Goal: Transaction & Acquisition: Purchase product/service

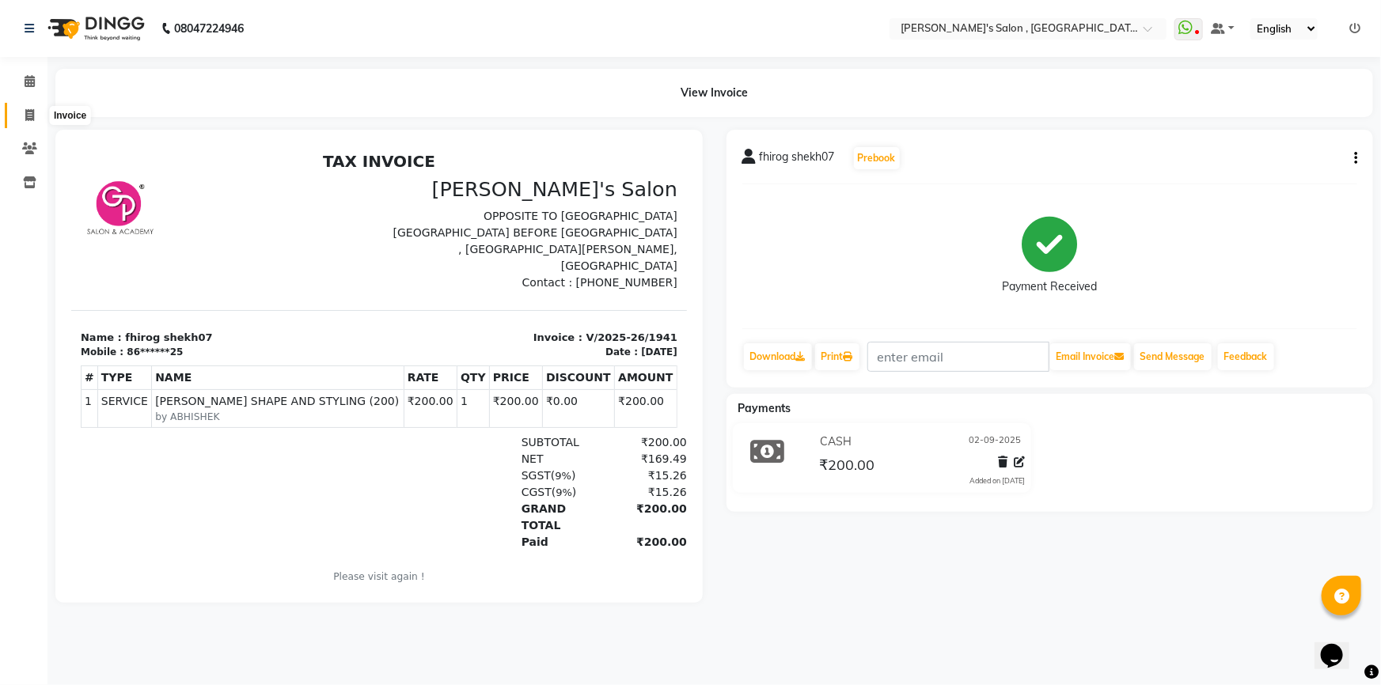
click at [32, 112] on icon at bounding box center [29, 115] width 9 height 12
select select "service"
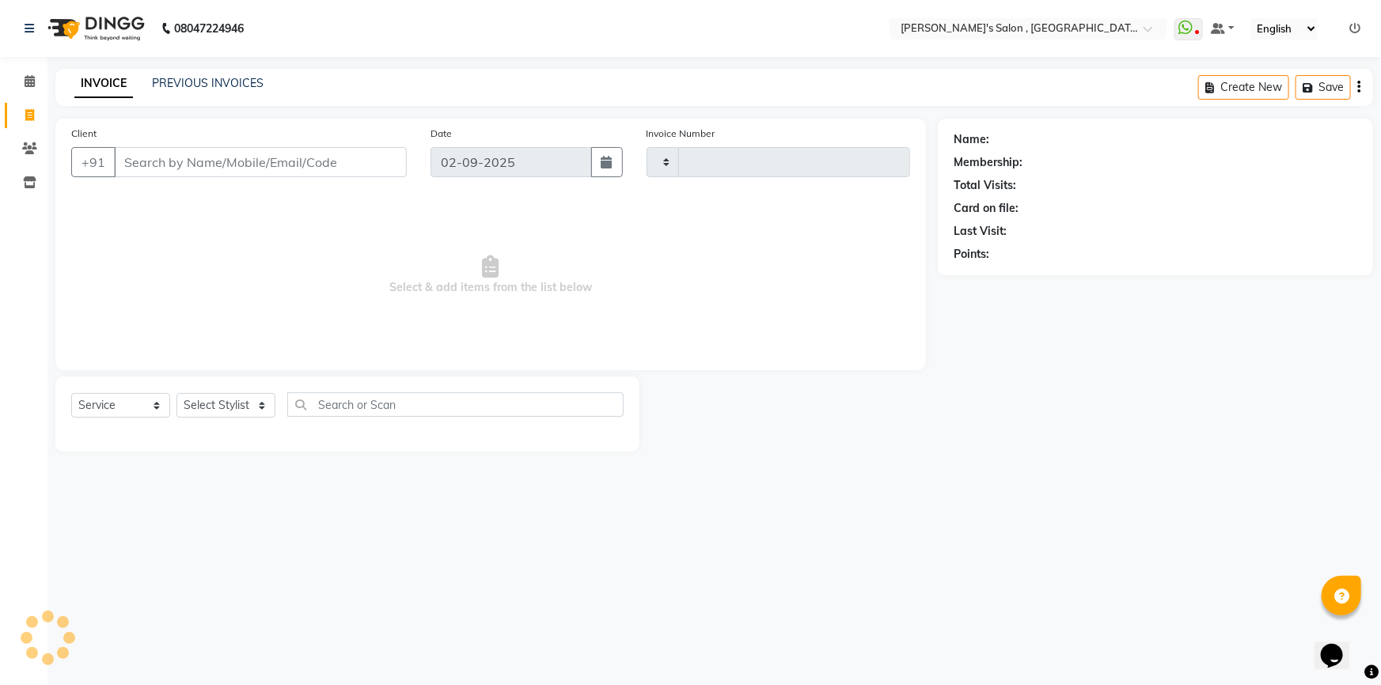
type input "1942"
select select "7416"
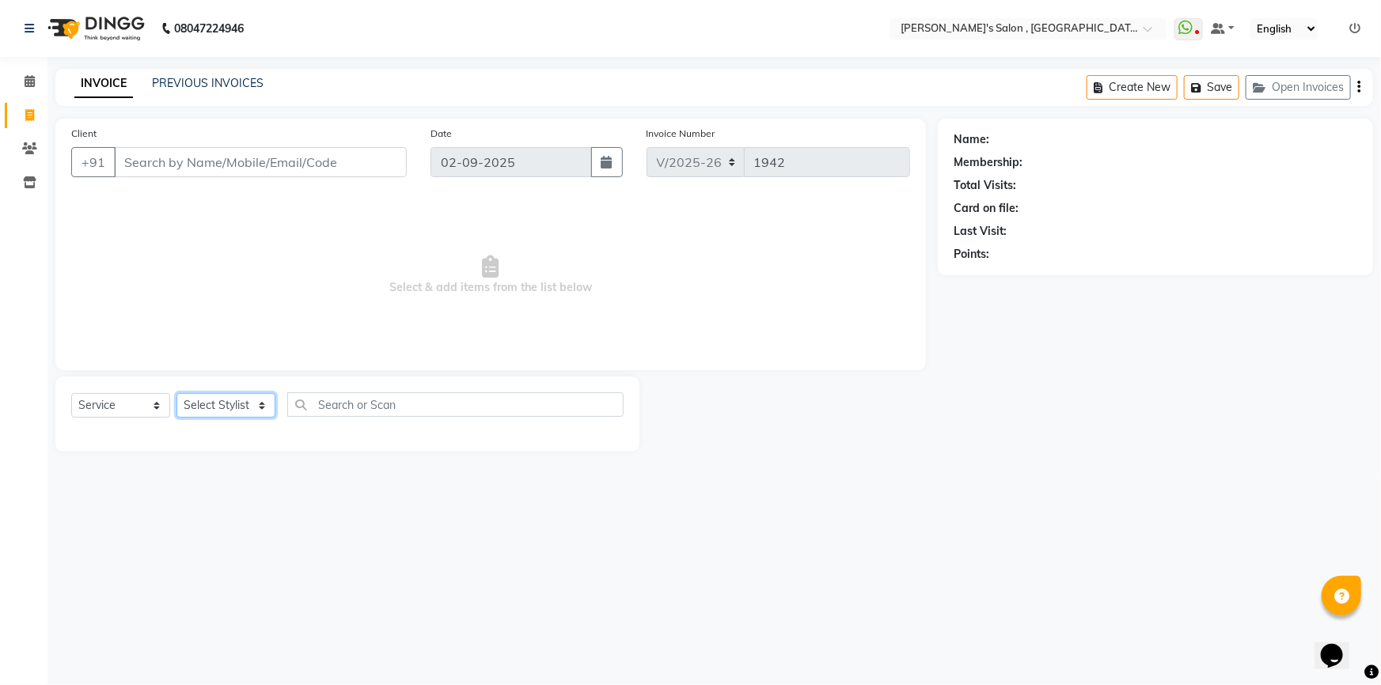
click at [260, 413] on select "Select Stylist ABHISHEK [PERSON_NAME] AKASH SH ARJUN SIR Manager [PERSON_NAME] …" at bounding box center [226, 405] width 99 height 25
click at [177, 393] on select "Select Stylist ABHISHEK [PERSON_NAME] AKASH SH ARJUN SIR Manager [PERSON_NAME] …" at bounding box center [226, 405] width 99 height 25
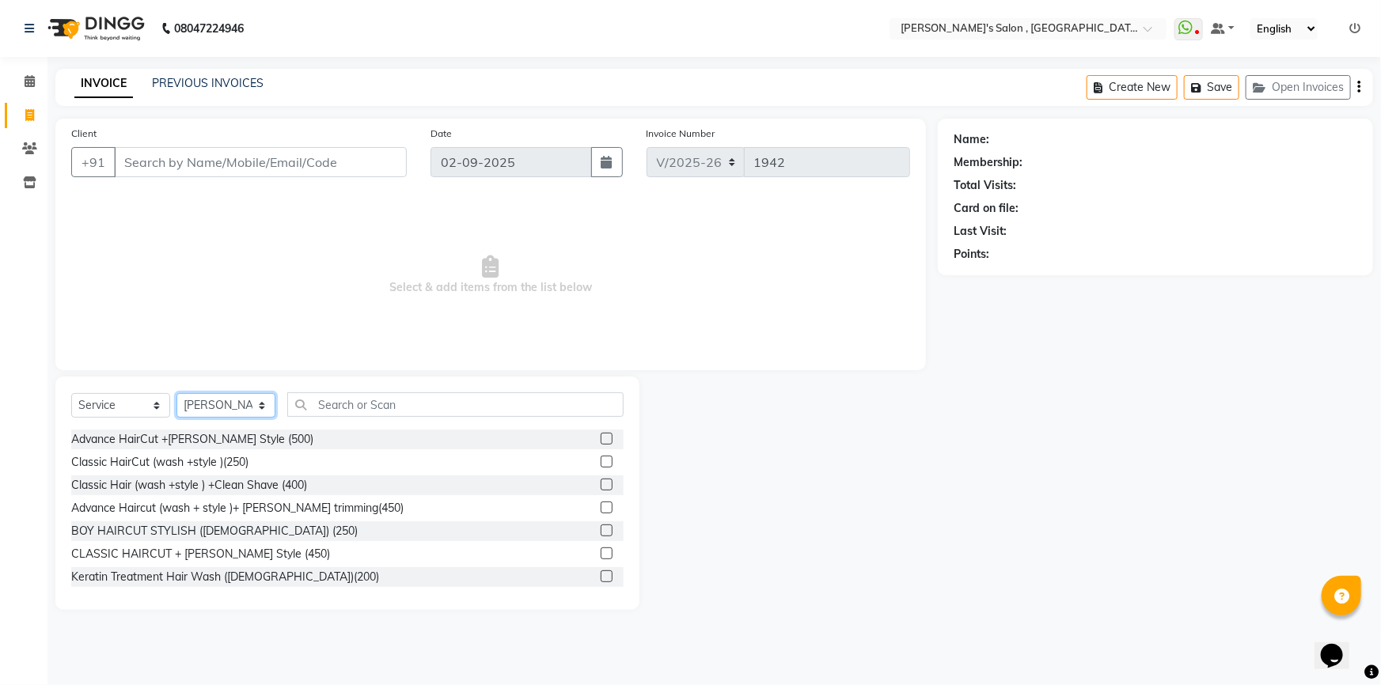
click at [261, 409] on select "Select Stylist ABHISHEK [PERSON_NAME] AKASH SH ARJUN SIR Manager [PERSON_NAME] …" at bounding box center [226, 405] width 99 height 25
click at [242, 159] on input "Client" at bounding box center [260, 162] width 293 height 30
click at [214, 406] on select "Select Stylist ABHISHEK [PERSON_NAME] AKASH SH ARJUN SIR Manager [PERSON_NAME] …" at bounding box center [226, 405] width 99 height 25
select select "67371"
click at [177, 393] on select "Select Stylist ABHISHEK [PERSON_NAME] AKASH SH ARJUN SIR Manager [PERSON_NAME] …" at bounding box center [226, 405] width 99 height 25
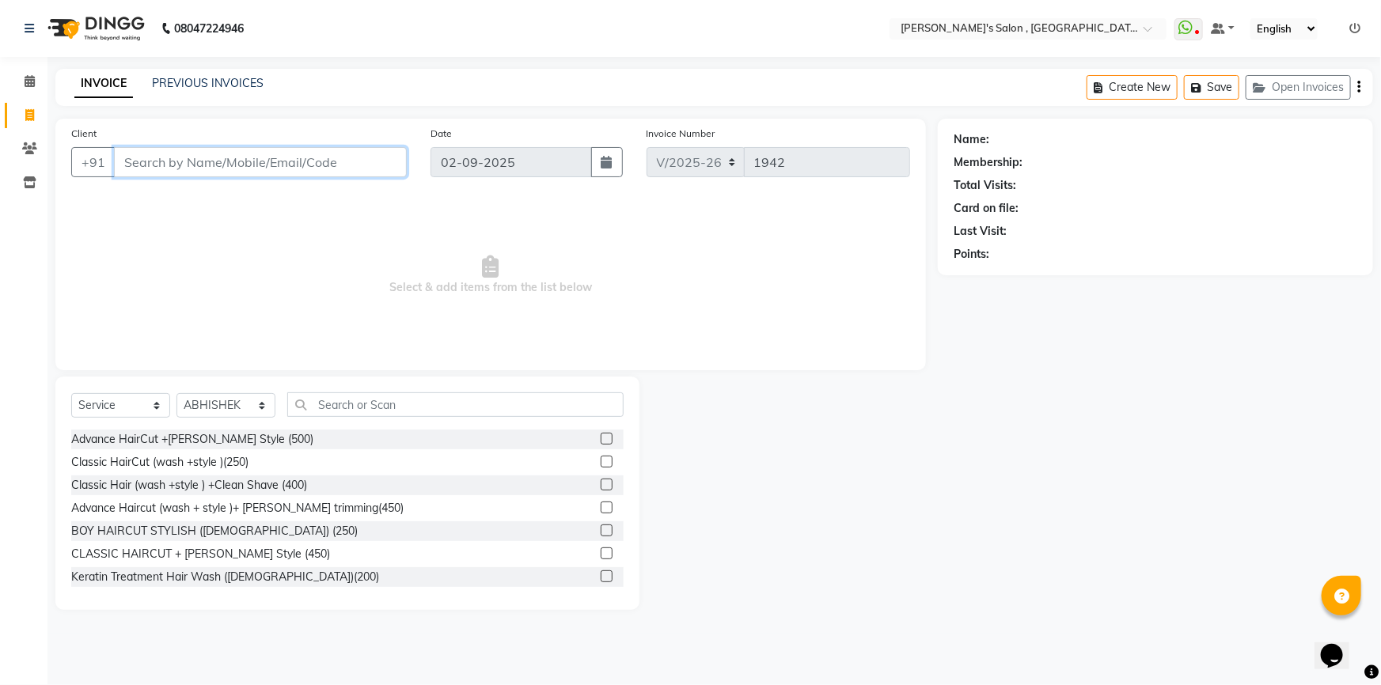
click at [294, 151] on input "Client" at bounding box center [260, 162] width 293 height 30
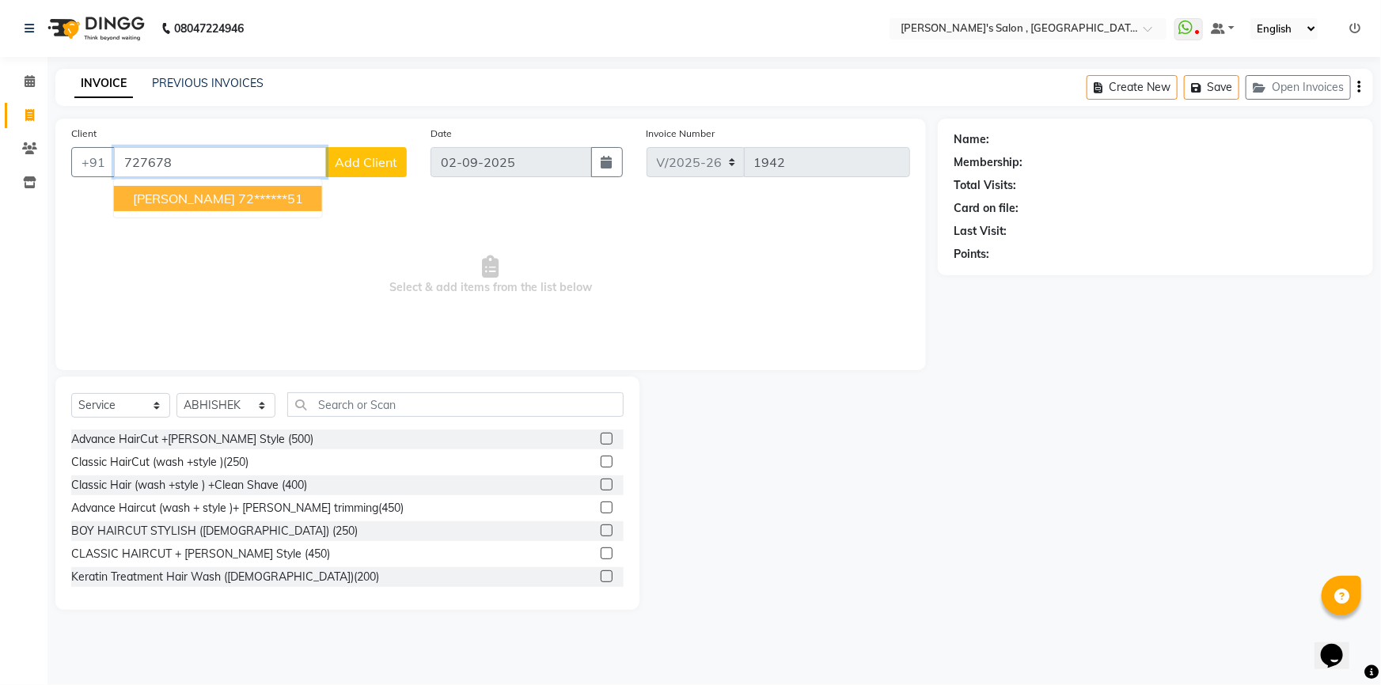
click at [233, 200] on span "[PERSON_NAME]" at bounding box center [184, 199] width 102 height 16
type input "72******51"
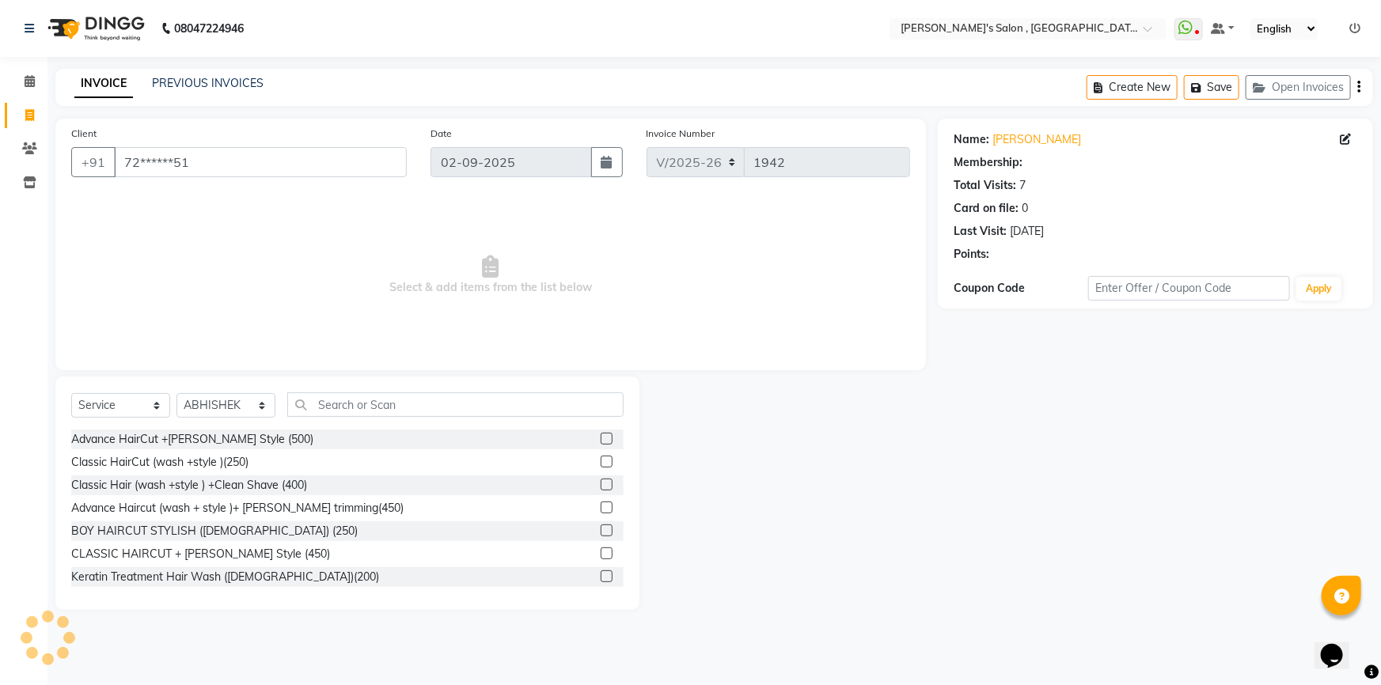
select select "1: Object"
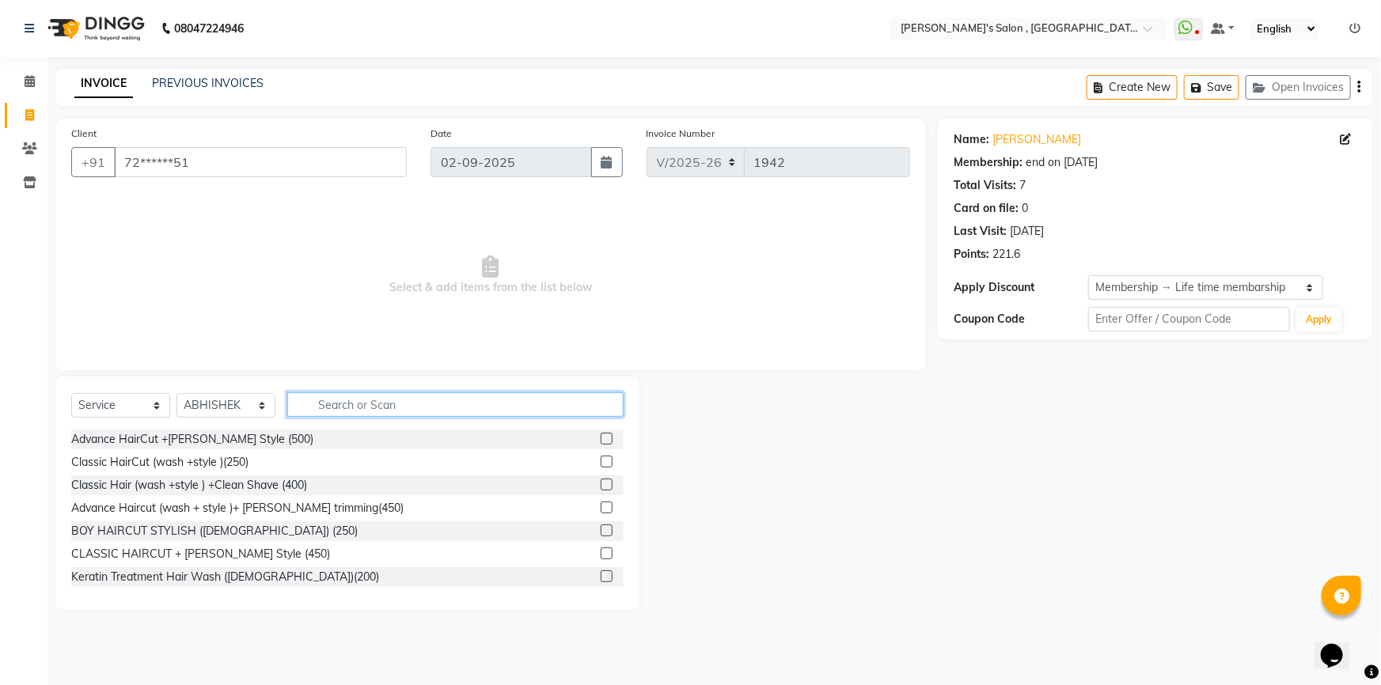
click at [344, 407] on input "text" at bounding box center [455, 405] width 336 height 25
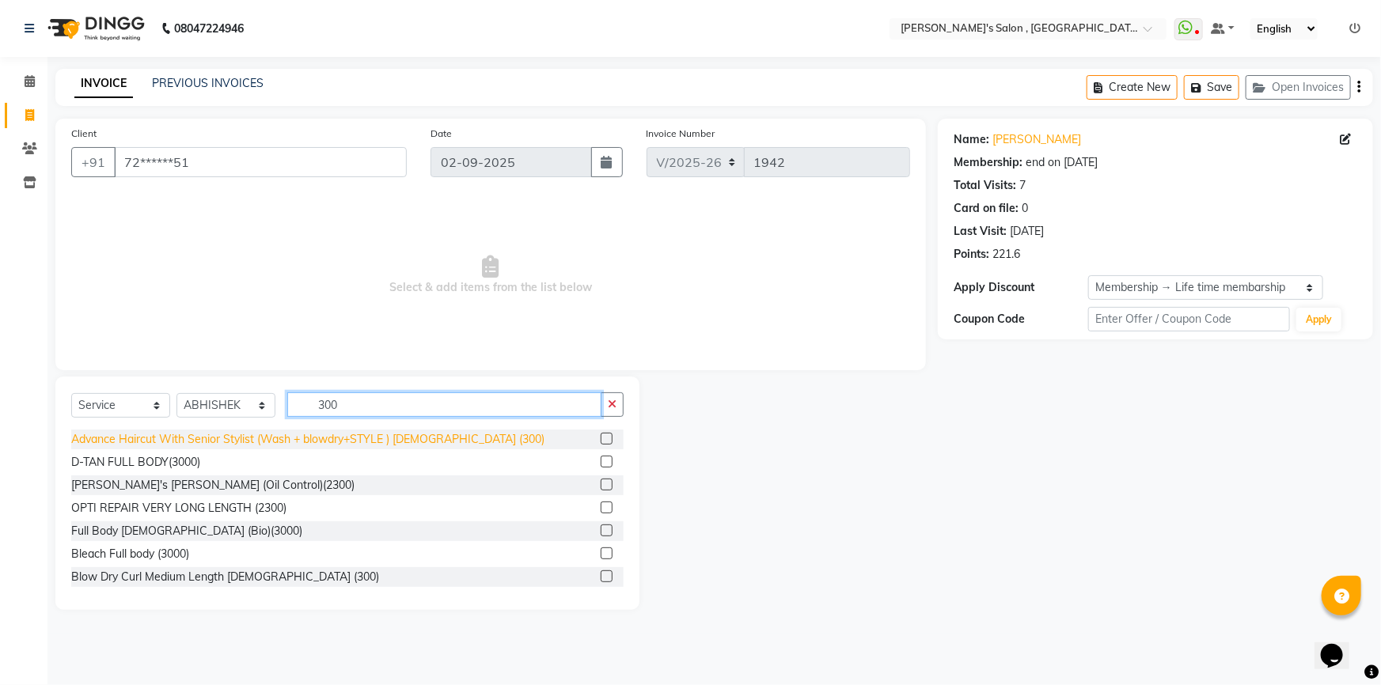
type input "300"
click at [328, 444] on div "Advance Haircut With Senior Stylist (Wash + blowdry+STYLE ) [DEMOGRAPHIC_DATA] …" at bounding box center [307, 439] width 473 height 17
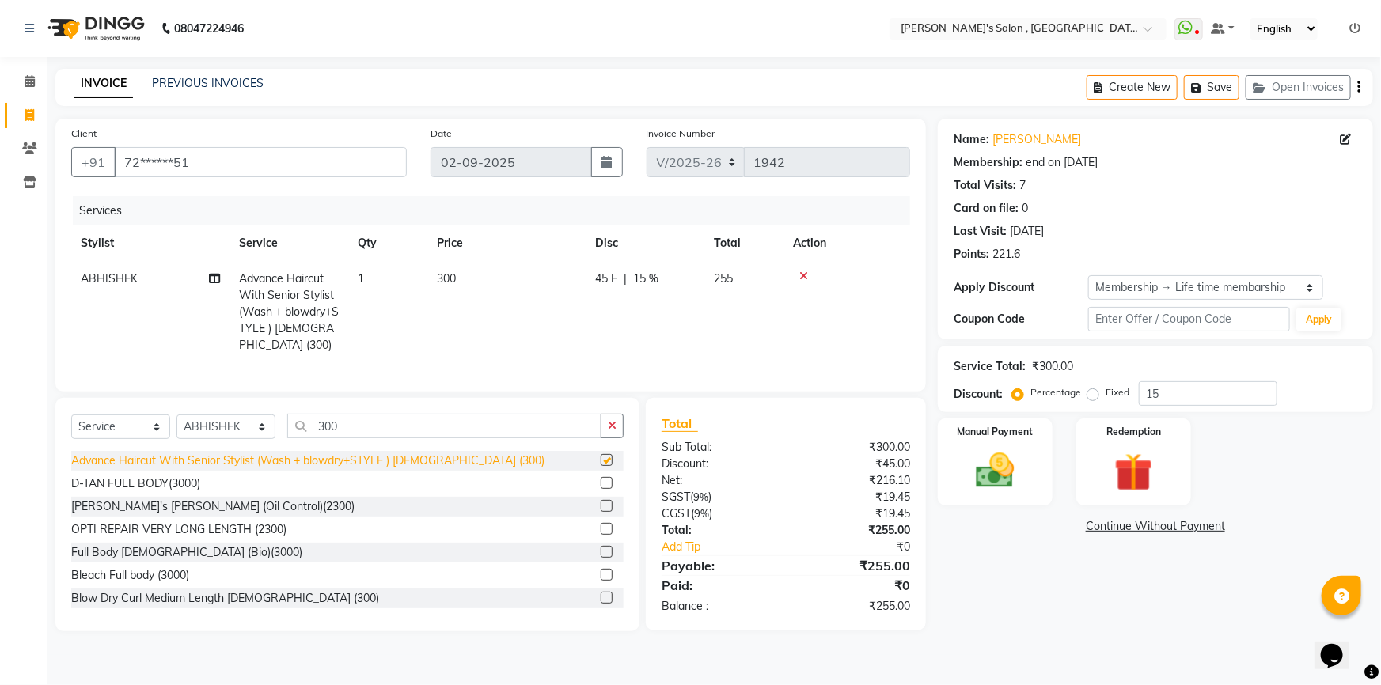
checkbox input "false"
click at [1004, 498] on div "Manual Payment" at bounding box center [996, 462] width 120 height 91
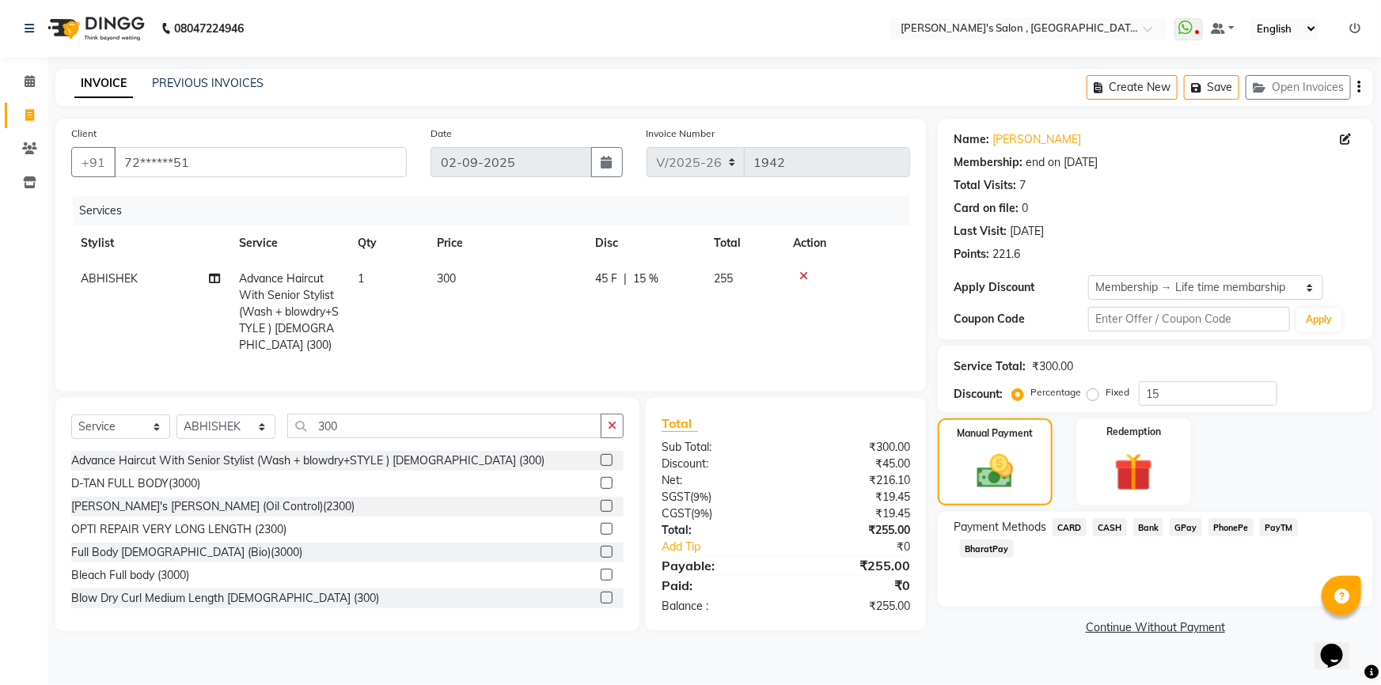
click at [1120, 523] on span "CASH" at bounding box center [1110, 527] width 34 height 18
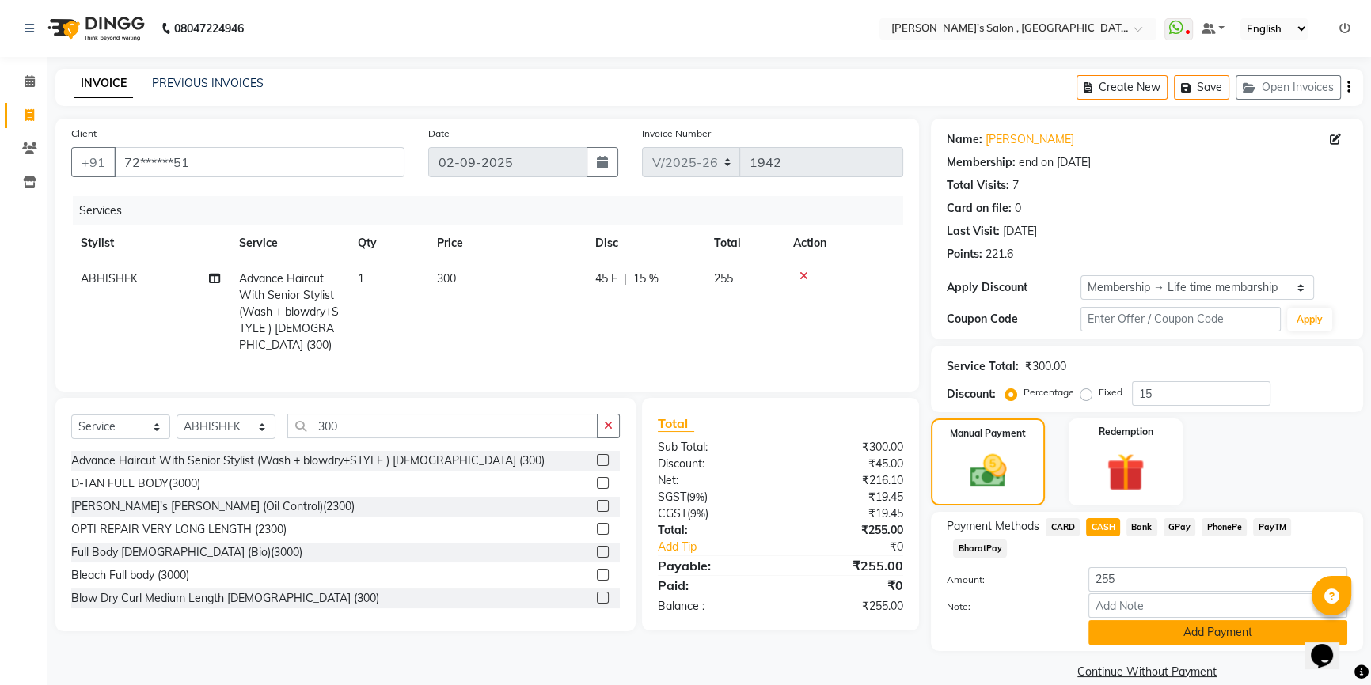
click at [1157, 632] on button "Add Payment" at bounding box center [1217, 633] width 259 height 25
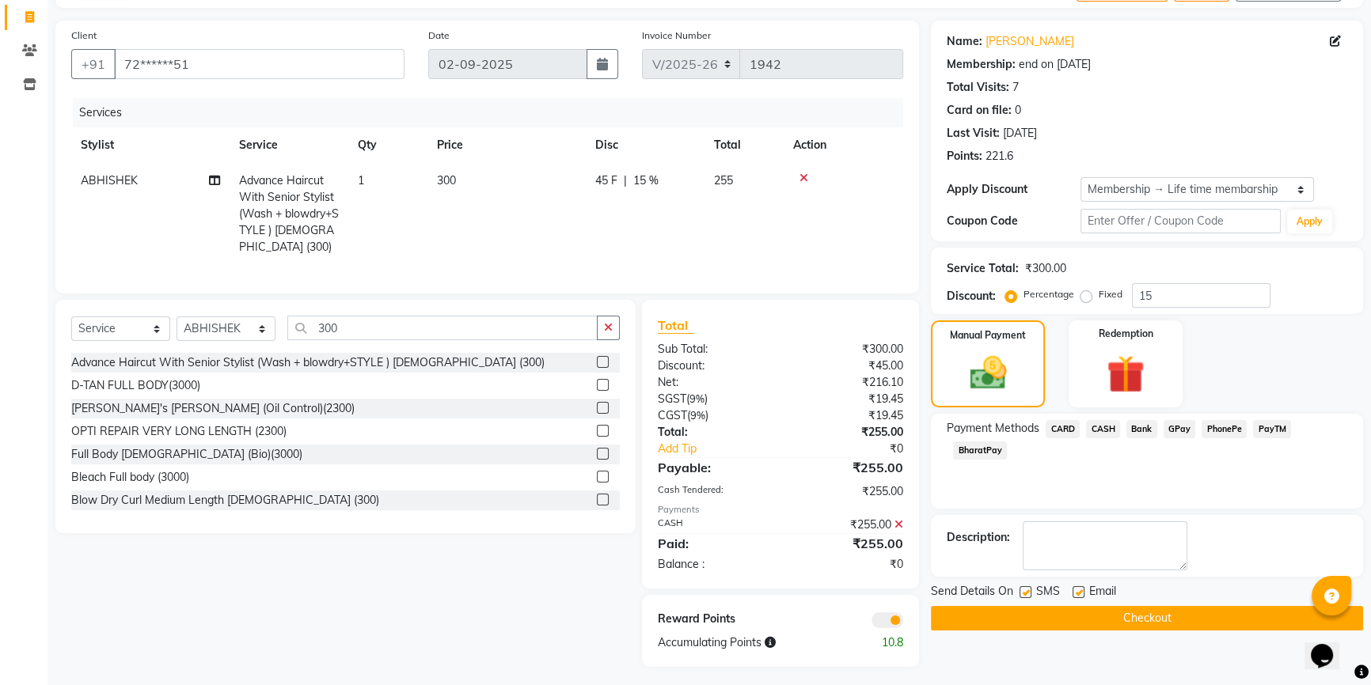
scroll to position [115, 0]
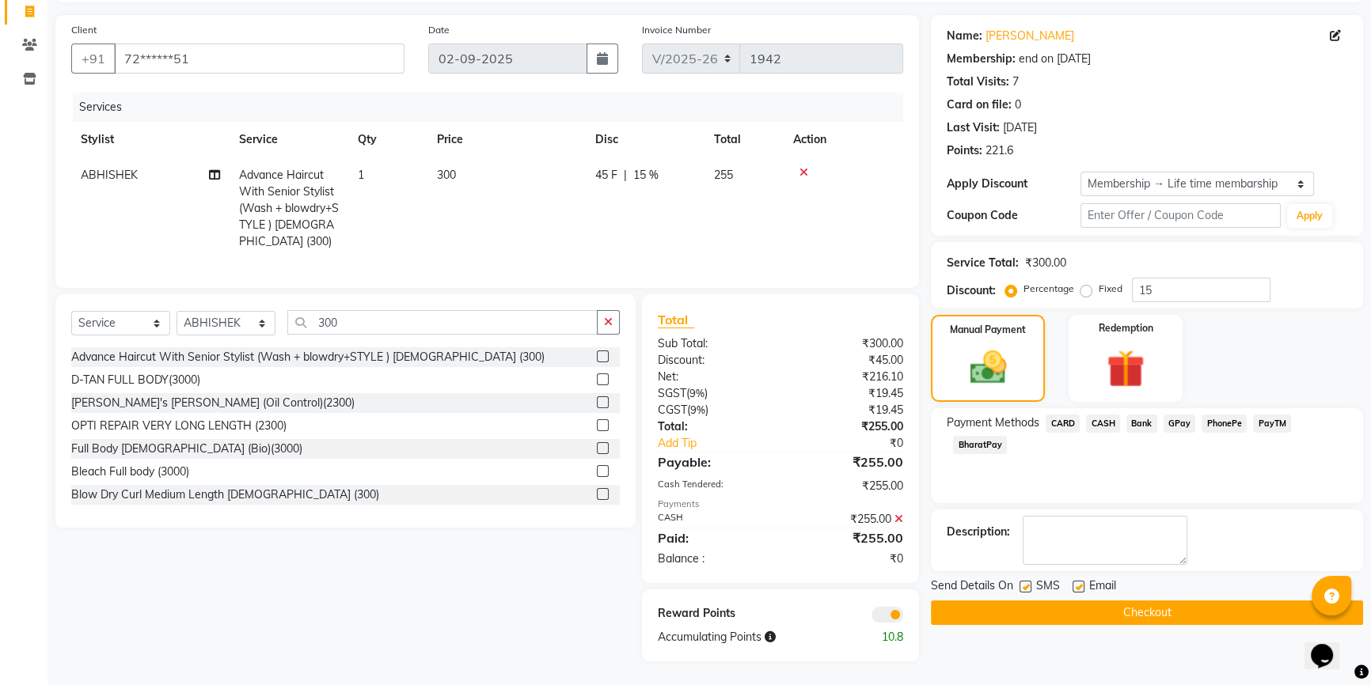
click at [1154, 601] on button "Checkout" at bounding box center [1147, 613] width 432 height 25
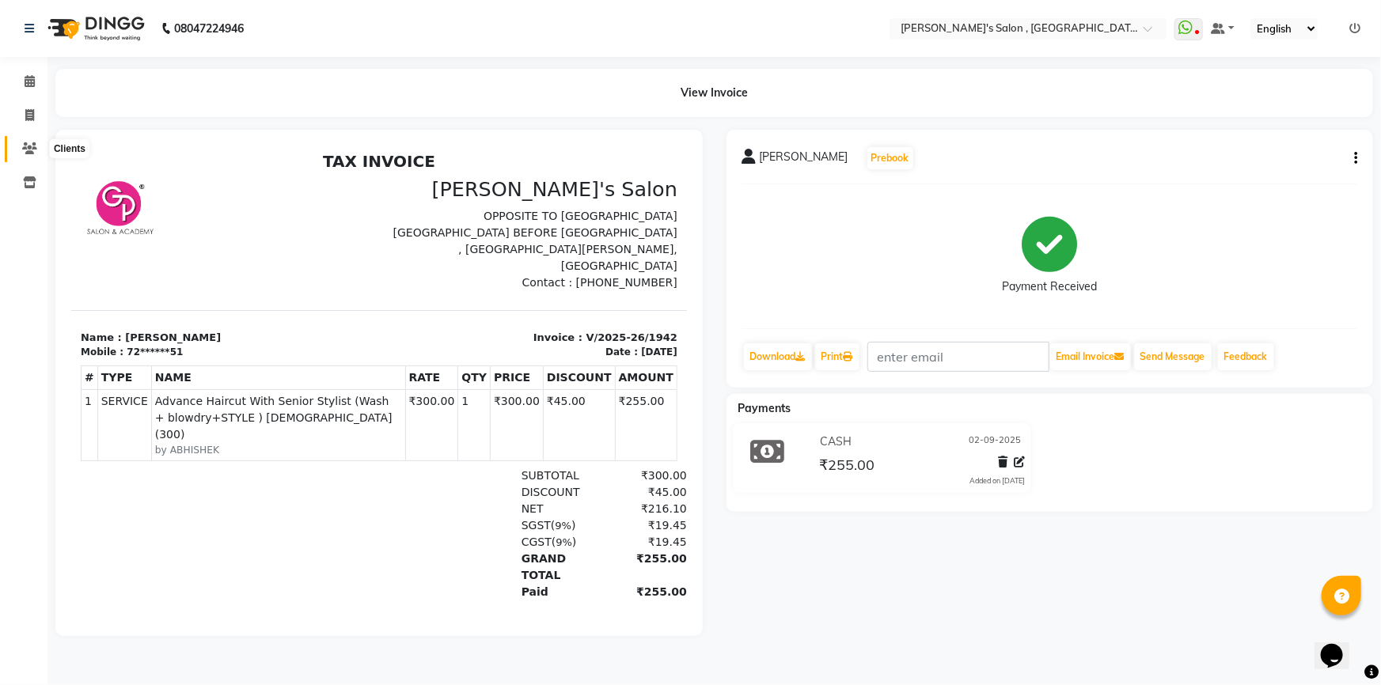
click at [18, 151] on span at bounding box center [30, 149] width 28 height 18
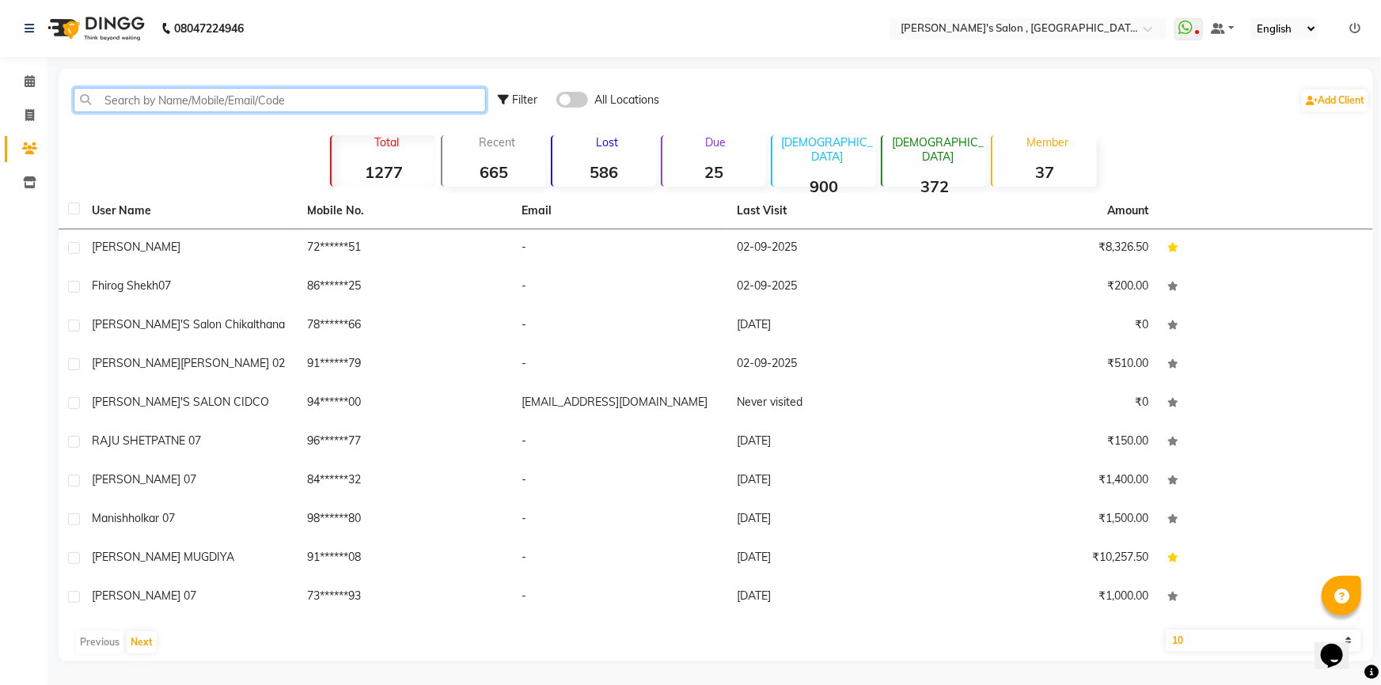
click at [237, 99] on input "text" at bounding box center [280, 100] width 412 height 25
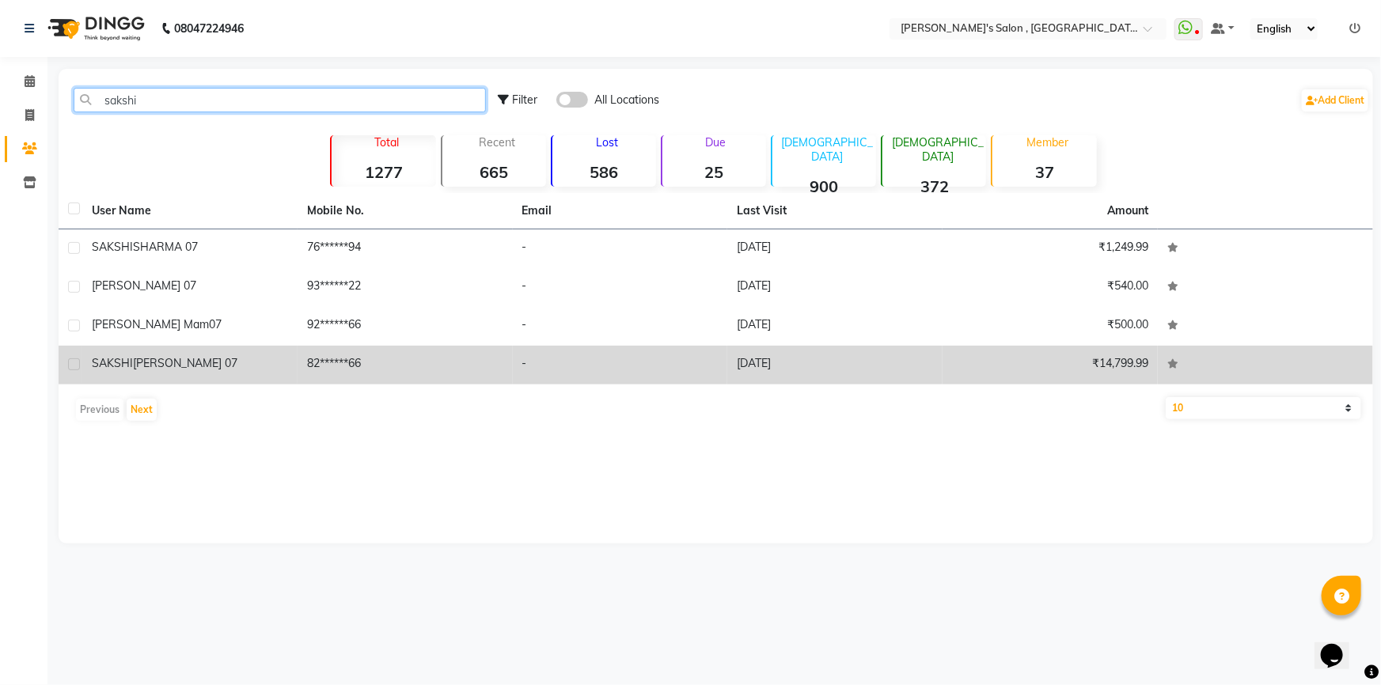
type input "sakshi"
click at [431, 371] on td "82******66" at bounding box center [405, 365] width 215 height 39
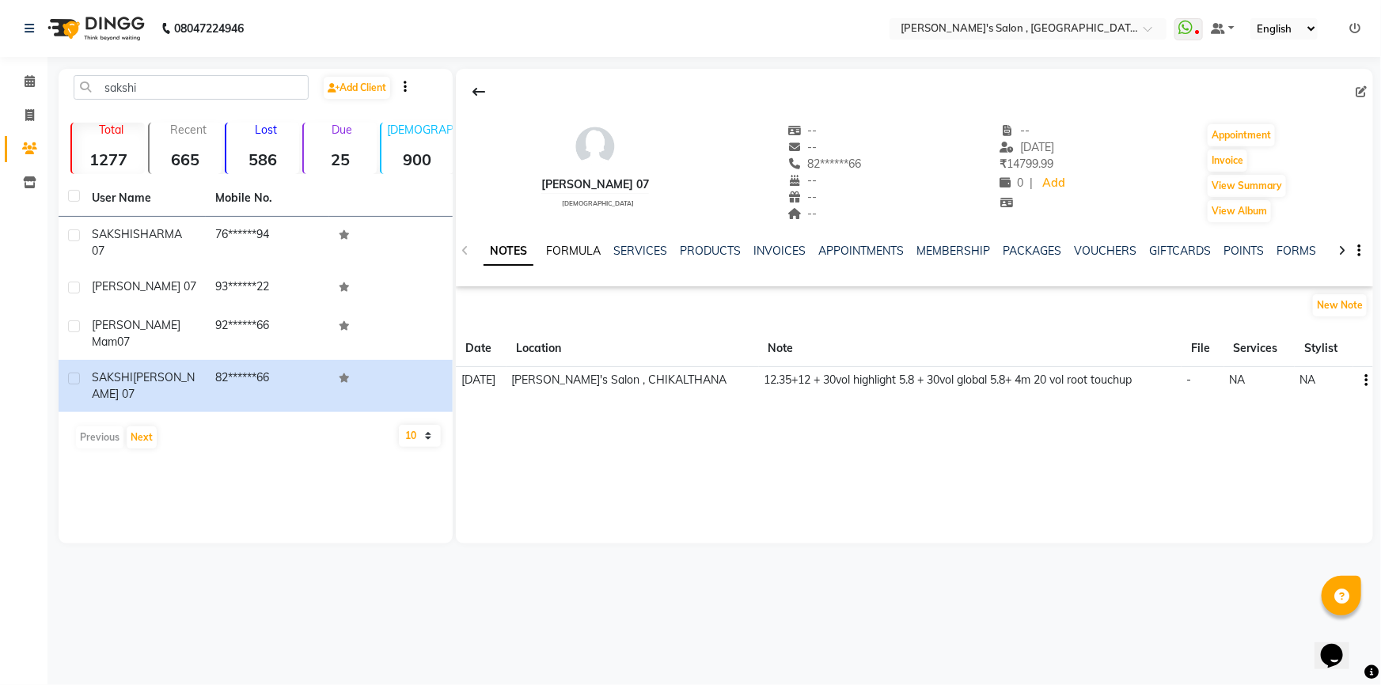
click at [583, 253] on link "FORMULA" at bounding box center [573, 251] width 55 height 14
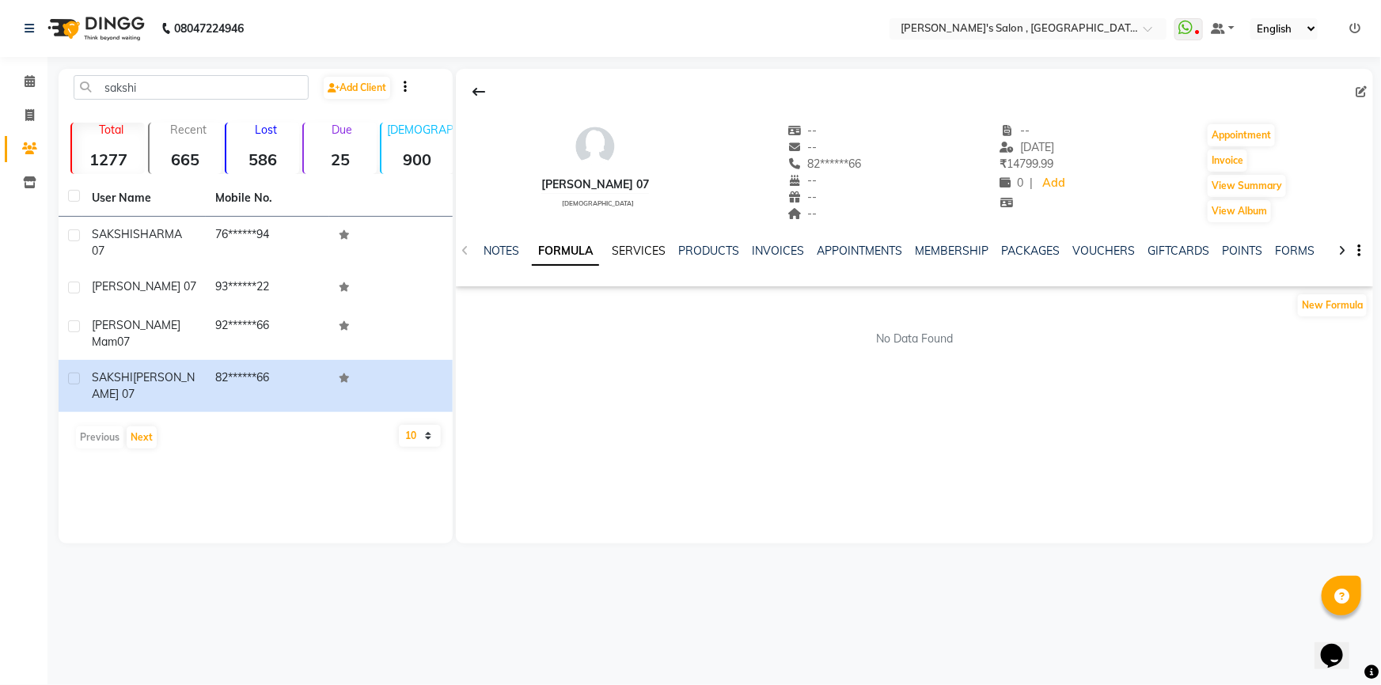
click at [659, 256] on link "SERVICES" at bounding box center [639, 251] width 54 height 14
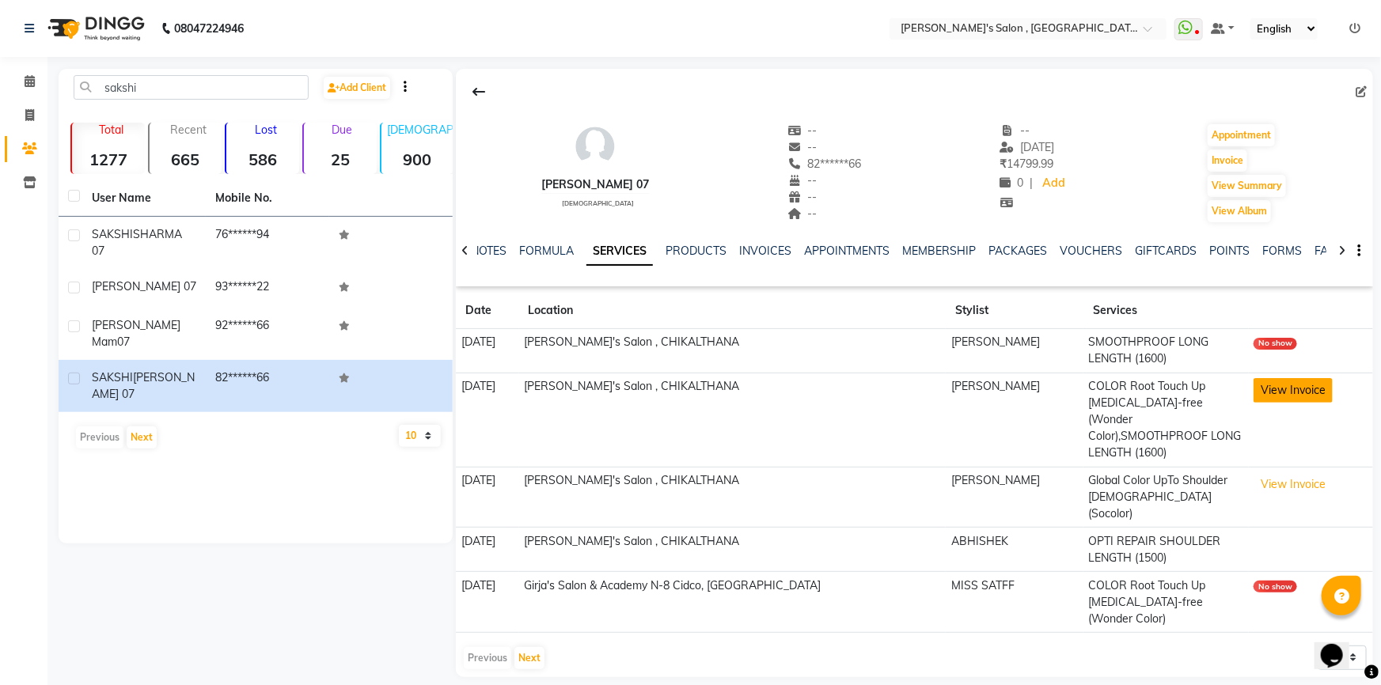
click at [1298, 391] on button "View Invoice" at bounding box center [1293, 390] width 79 height 25
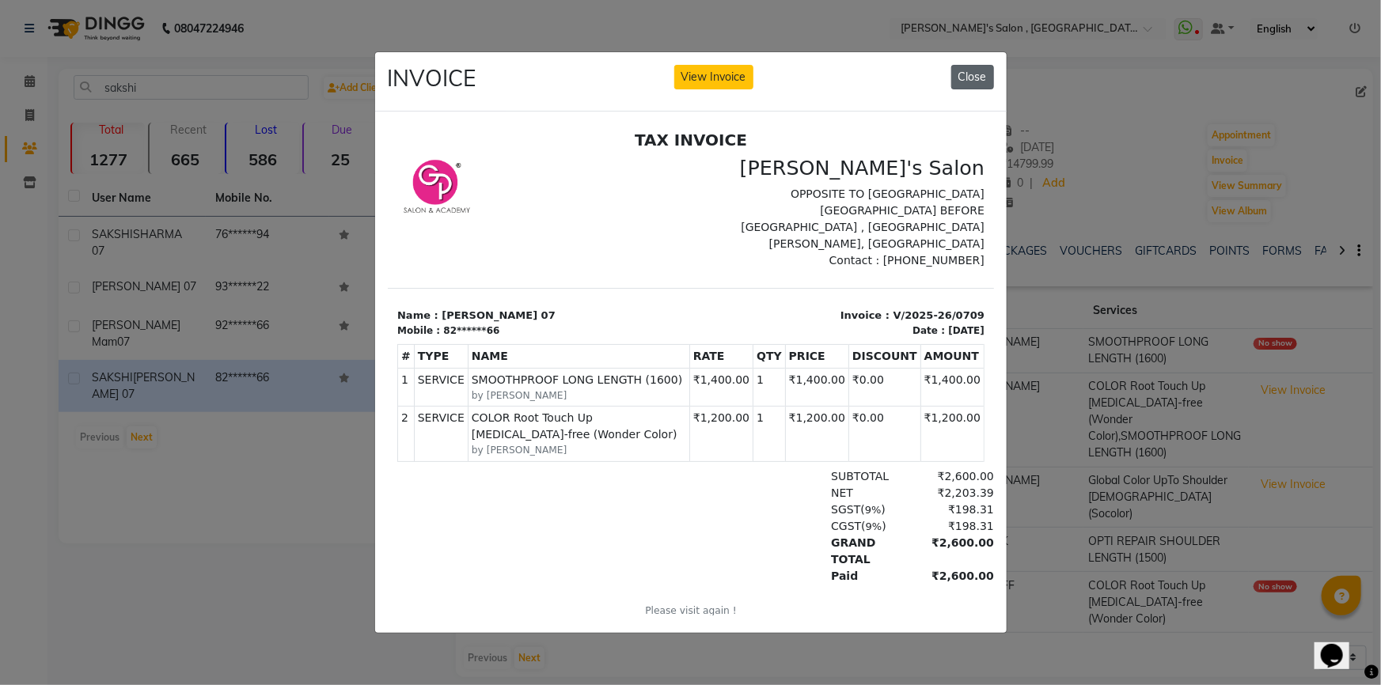
click at [989, 65] on button "Close" at bounding box center [972, 77] width 43 height 25
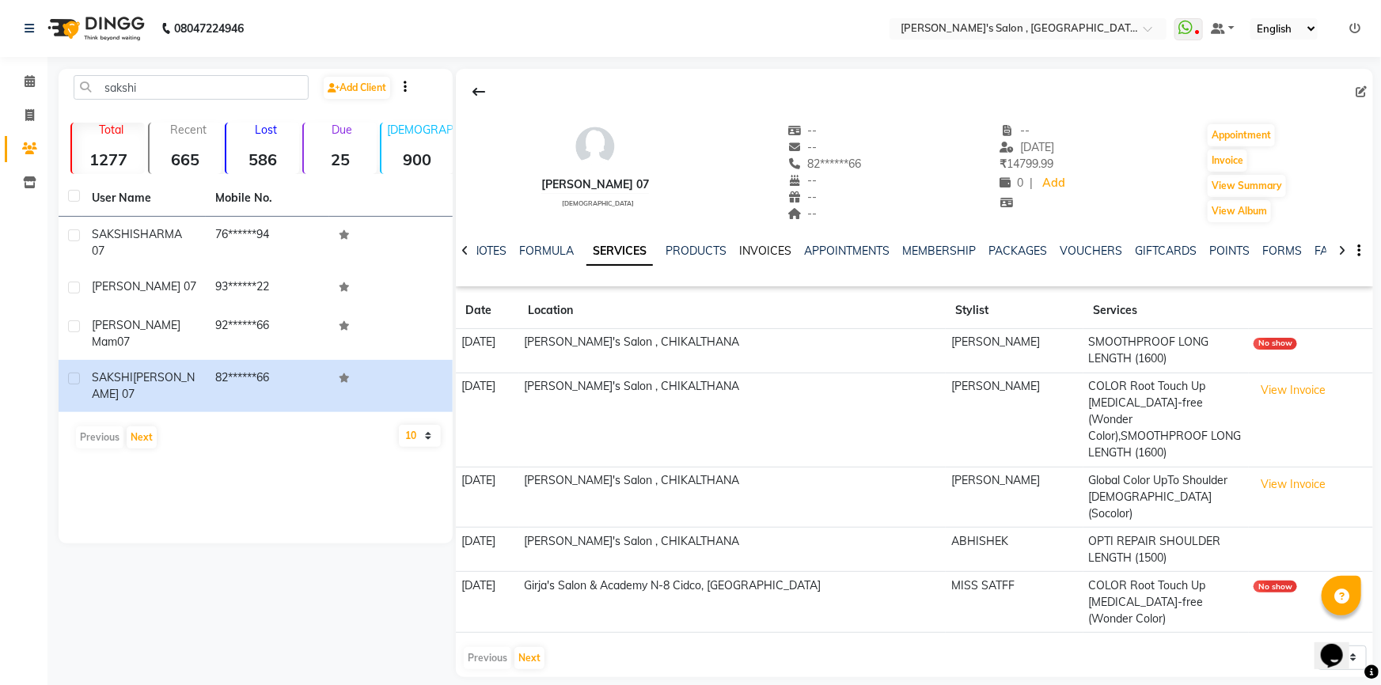
click at [784, 253] on link "INVOICES" at bounding box center [765, 251] width 52 height 14
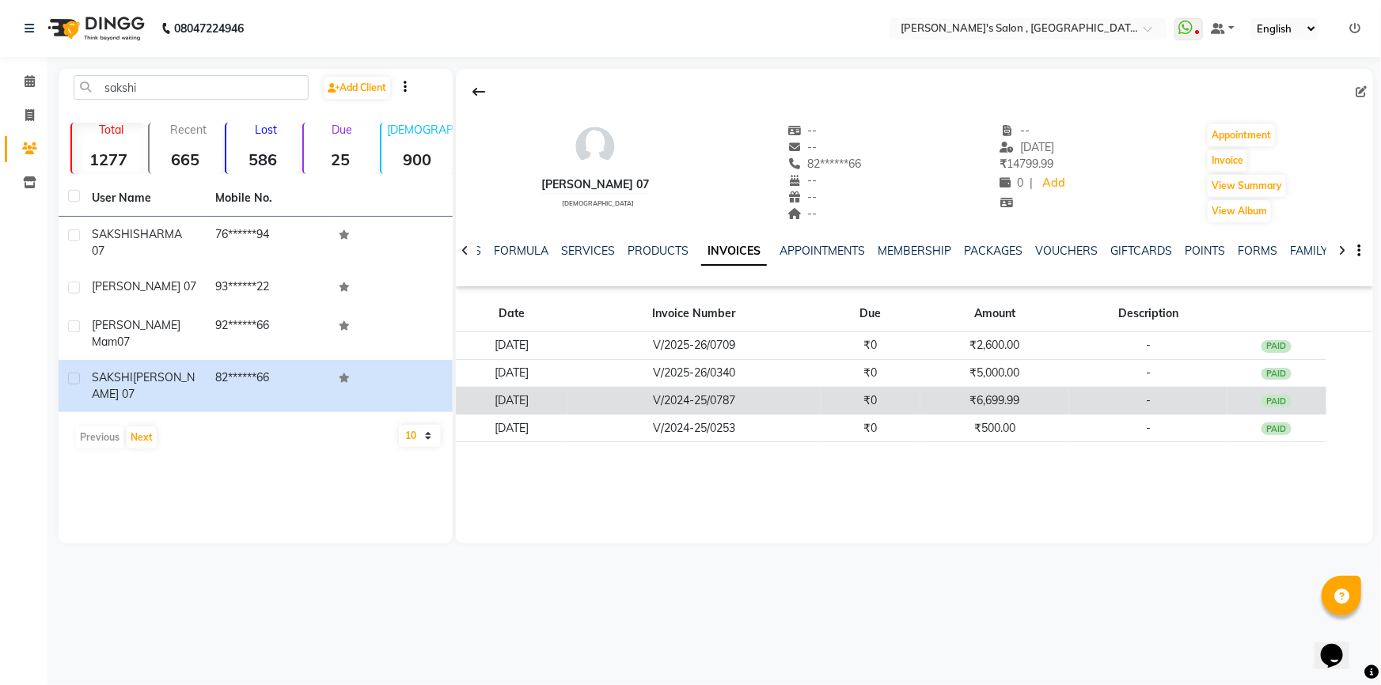
click at [966, 397] on td "₹6,699.99" at bounding box center [994, 401] width 149 height 28
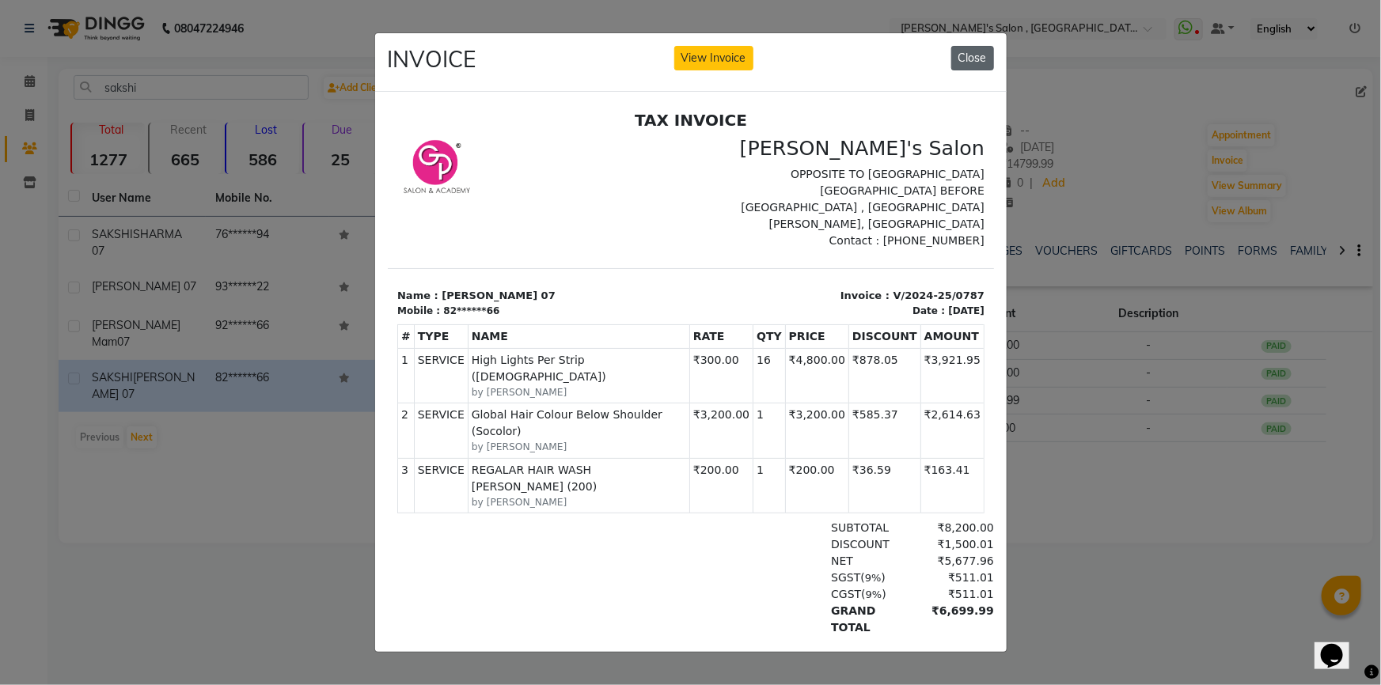
click at [985, 46] on button "Close" at bounding box center [972, 58] width 43 height 25
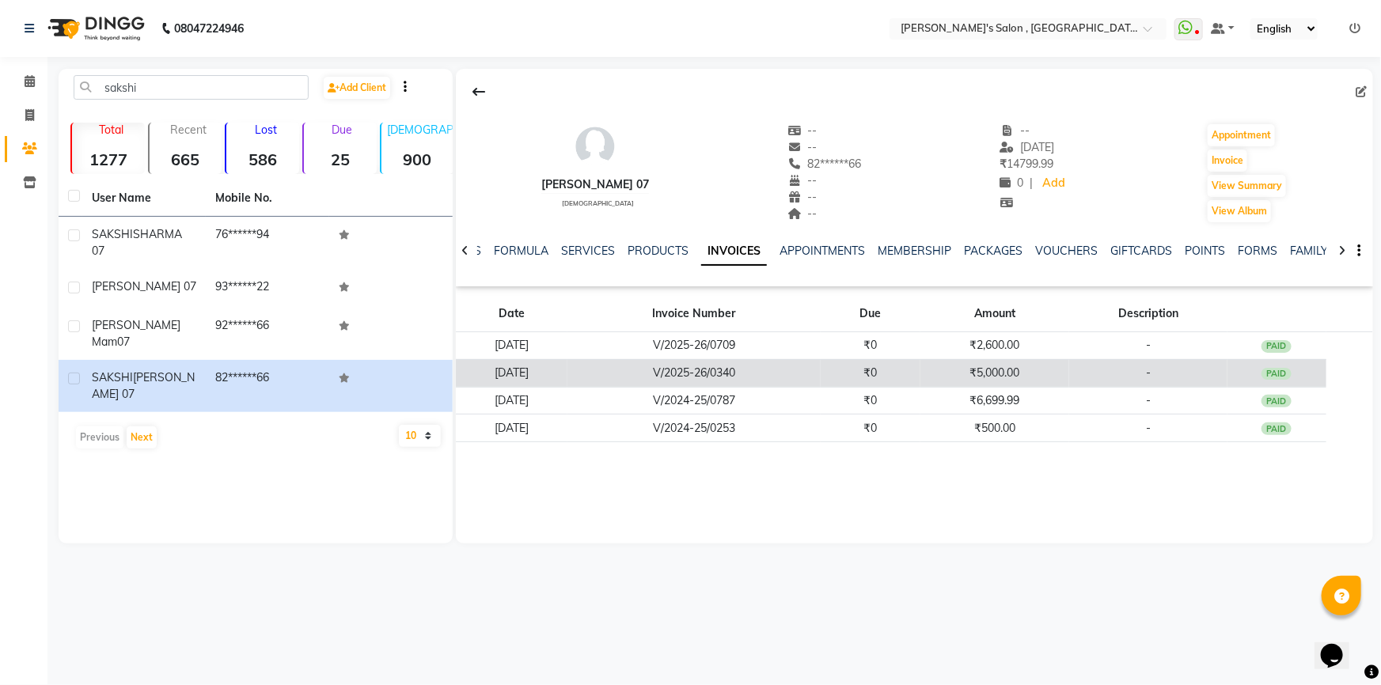
click at [977, 370] on td "₹5,000.00" at bounding box center [994, 373] width 149 height 28
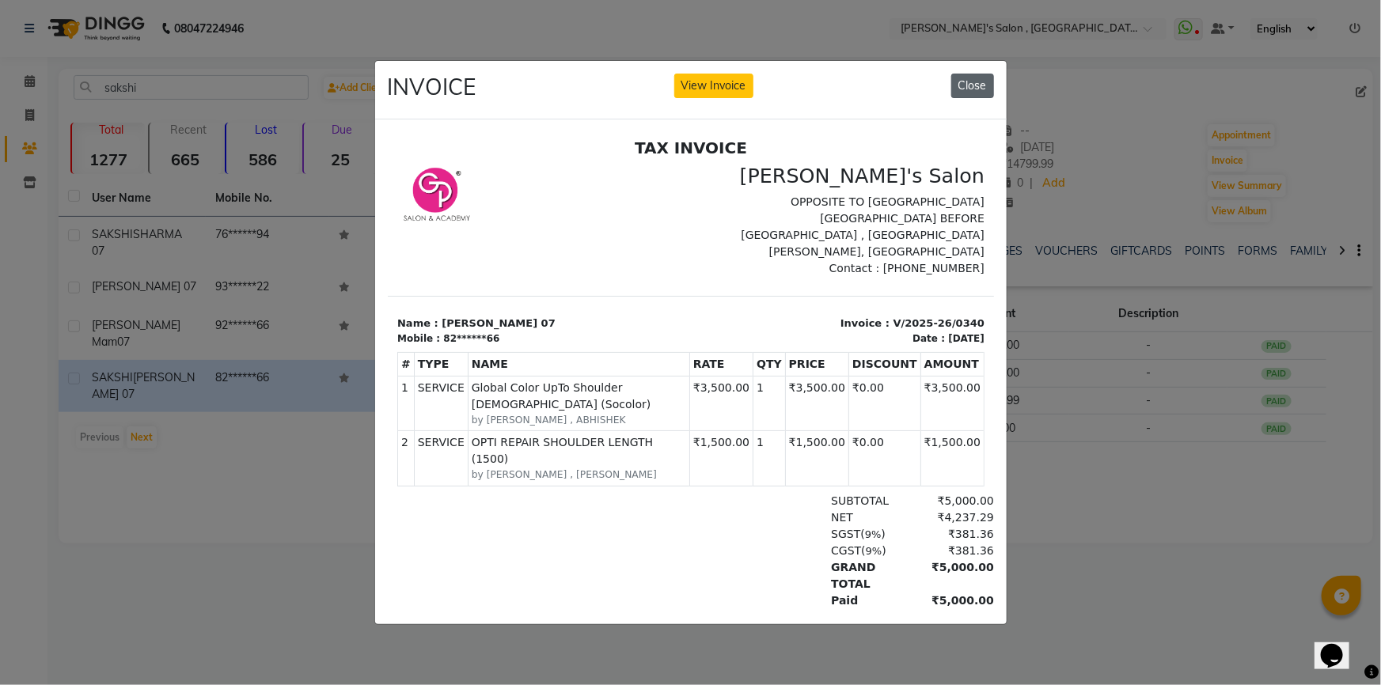
click at [985, 78] on button "Close" at bounding box center [972, 86] width 43 height 25
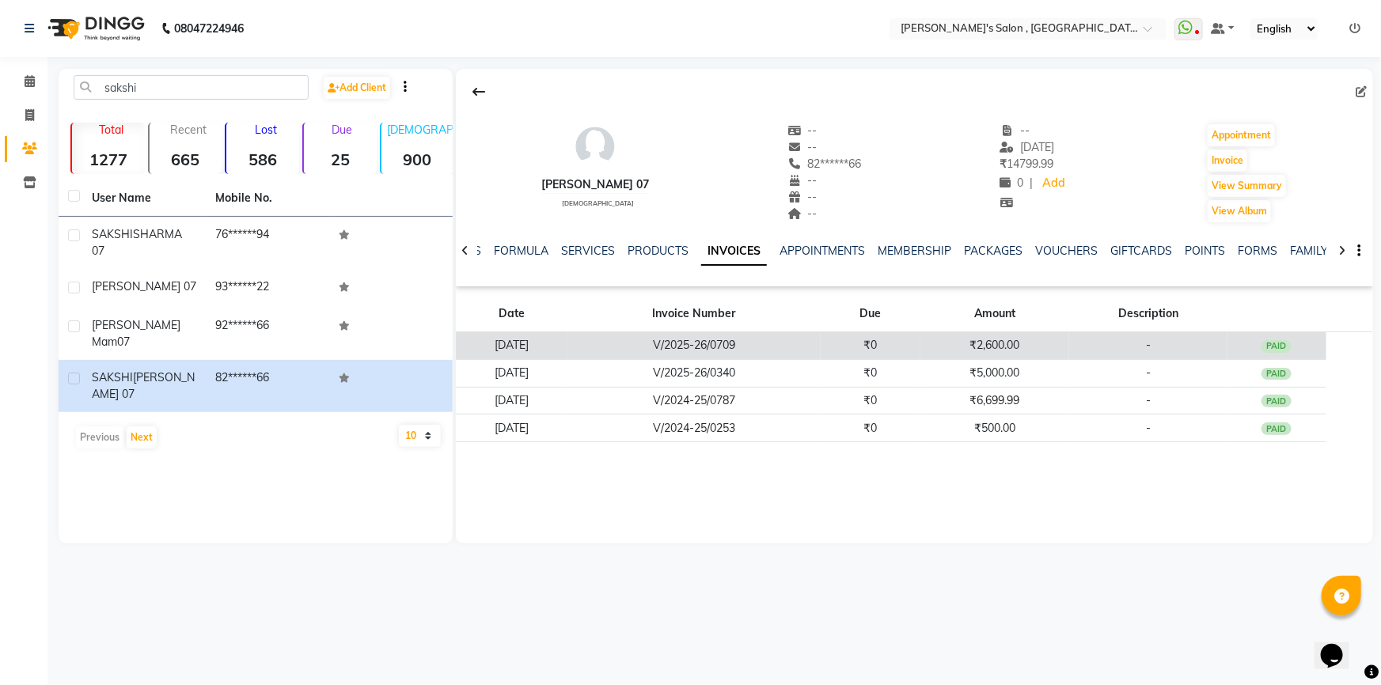
click at [774, 348] on td "V/2025-26/0709" at bounding box center [693, 346] width 252 height 28
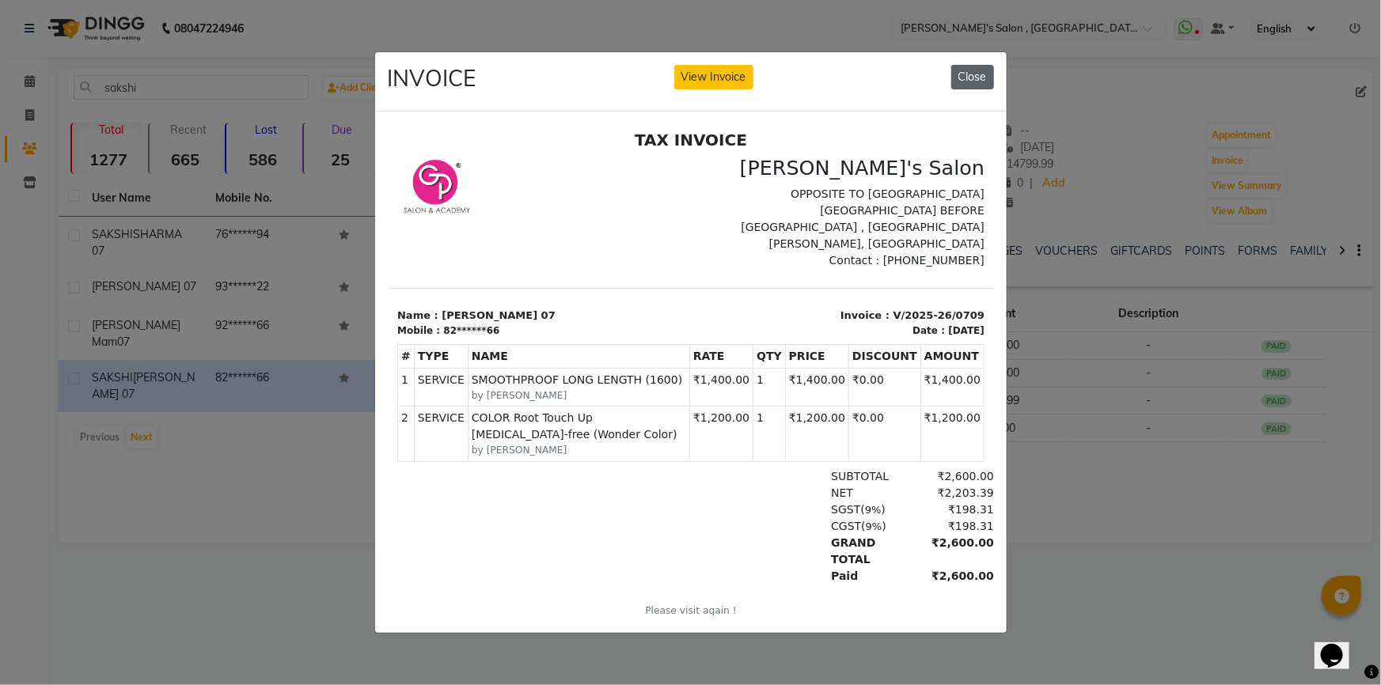
click at [955, 77] on button "Close" at bounding box center [972, 77] width 43 height 25
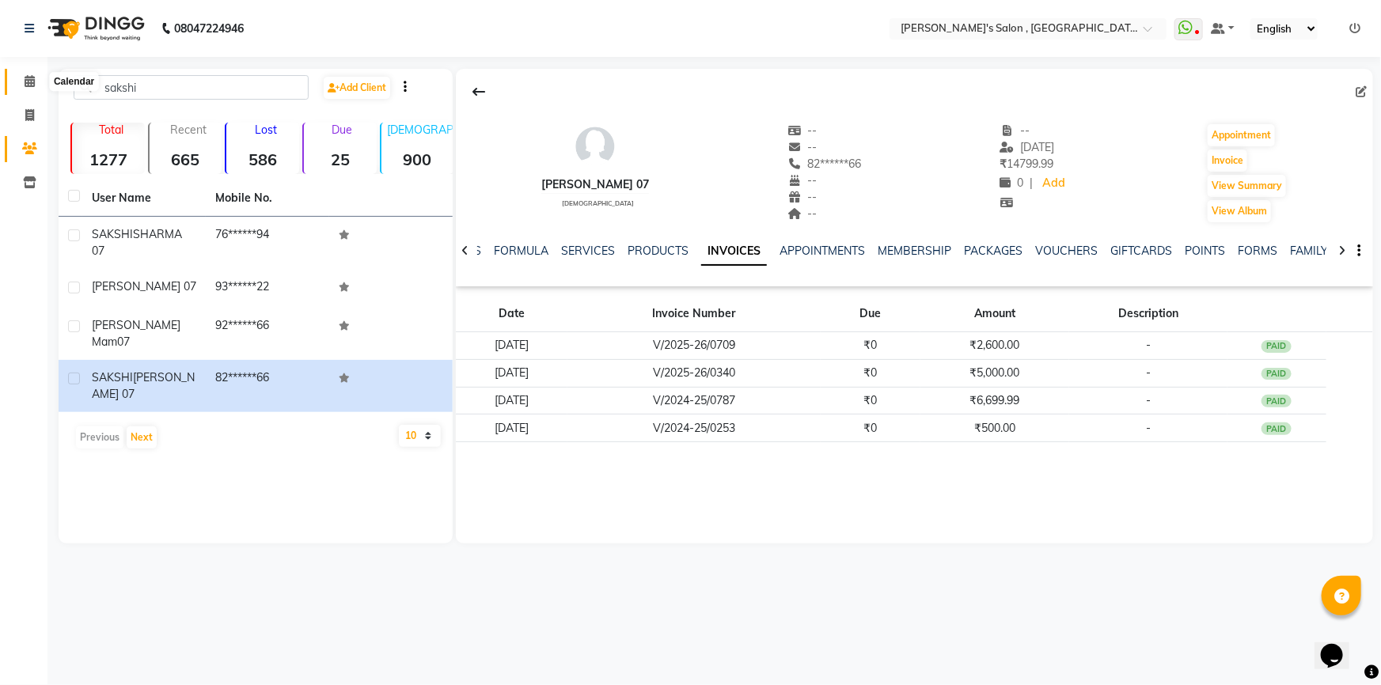
click at [22, 74] on span at bounding box center [30, 82] width 28 height 18
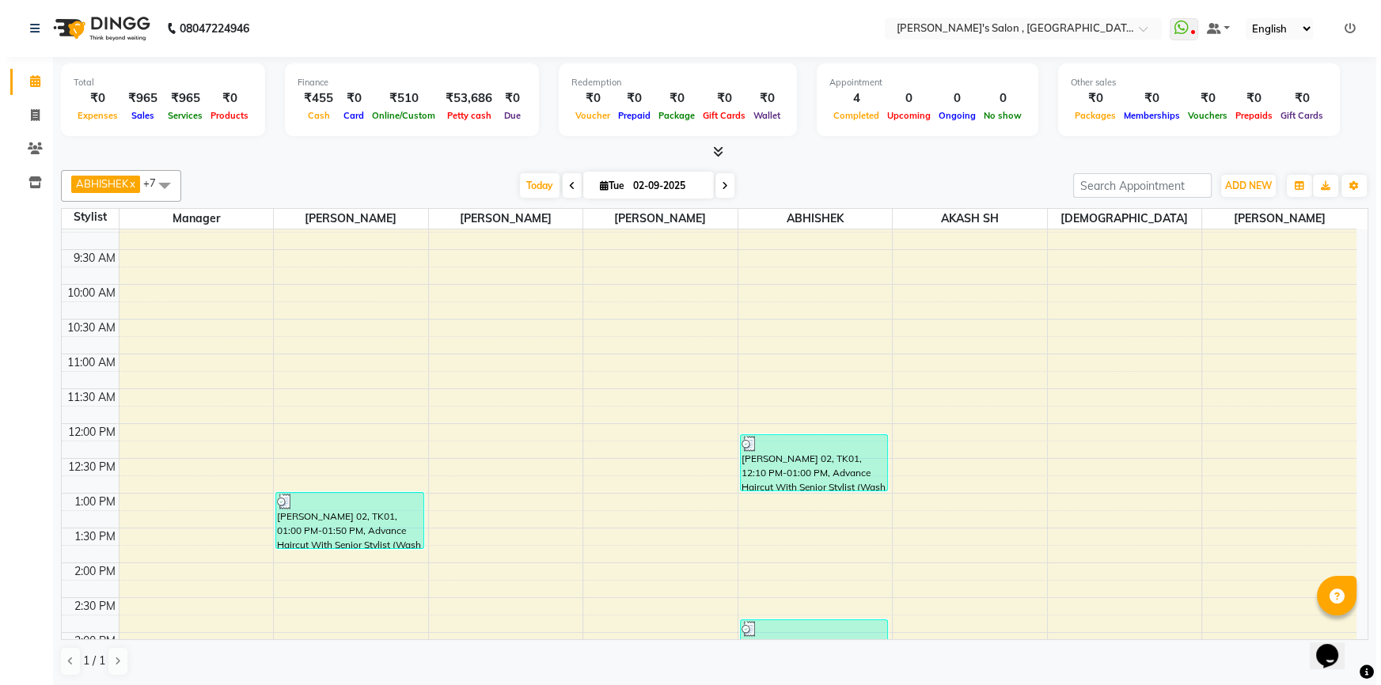
scroll to position [287, 0]
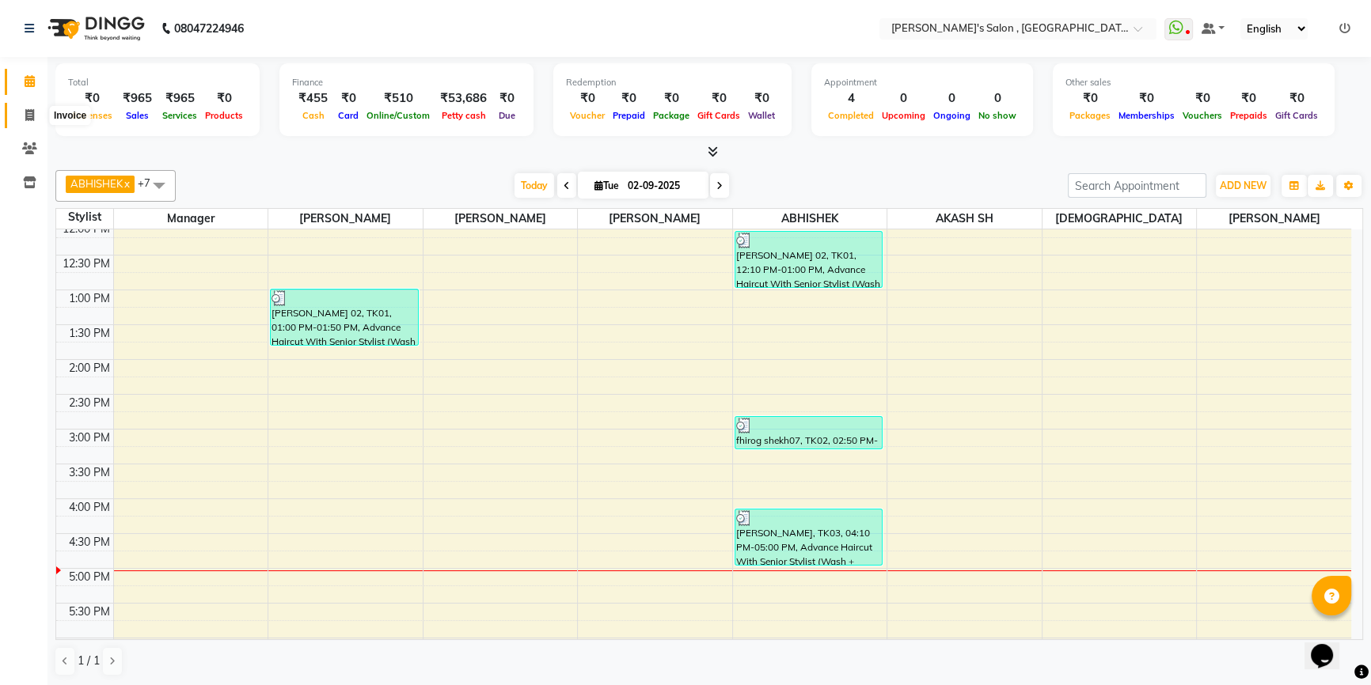
click at [23, 114] on span at bounding box center [30, 116] width 28 height 18
select select "service"
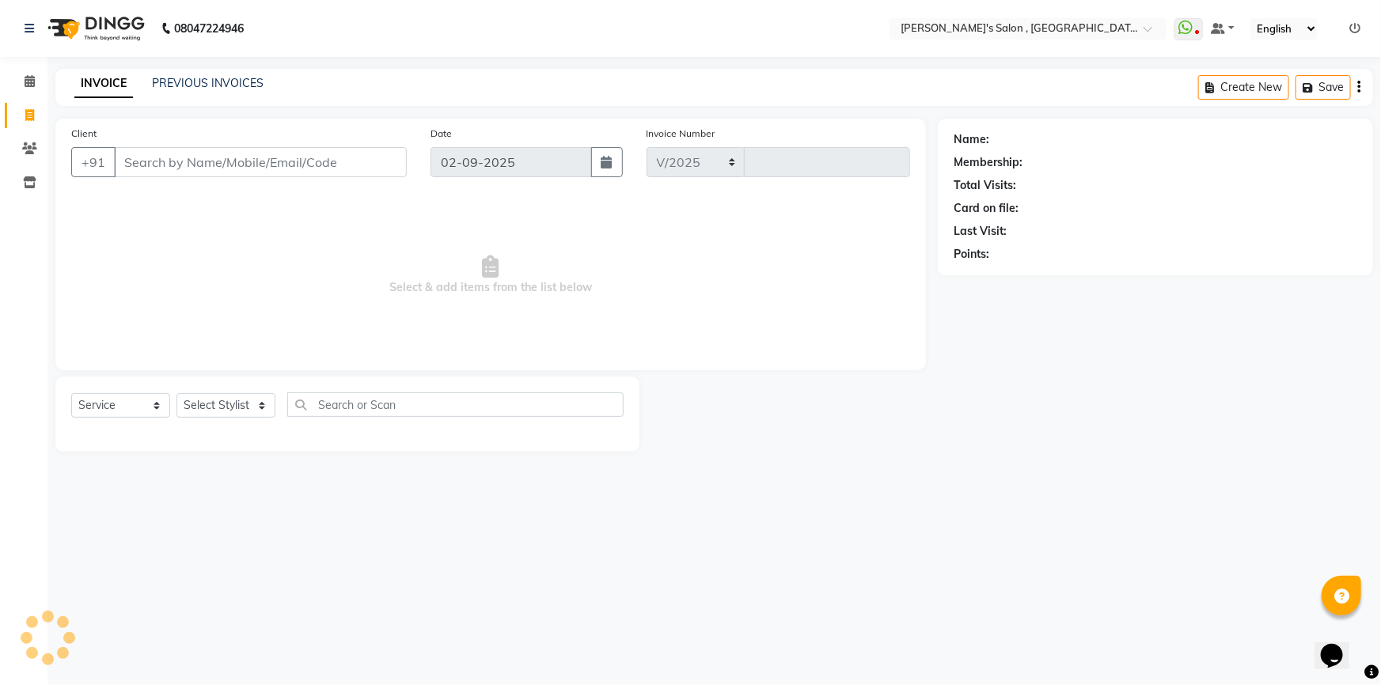
select select "7416"
type input "1943"
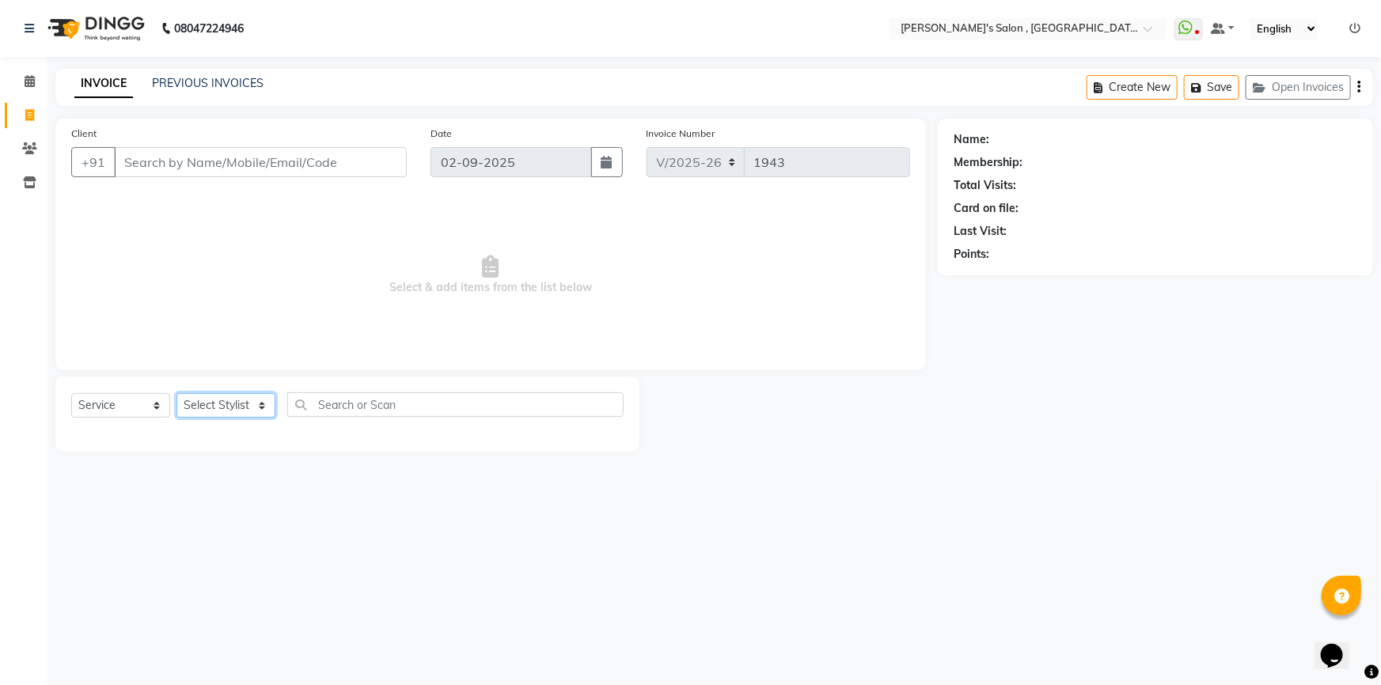
click at [259, 404] on select "Select Stylist ABHISHEK [PERSON_NAME] AKASH SH ARJUN SIR Manager [PERSON_NAME] …" at bounding box center [226, 405] width 99 height 25
select select "67371"
click at [177, 393] on select "Select Stylist ABHISHEK [PERSON_NAME] AKASH SH ARJUN SIR Manager [PERSON_NAME] …" at bounding box center [226, 405] width 99 height 25
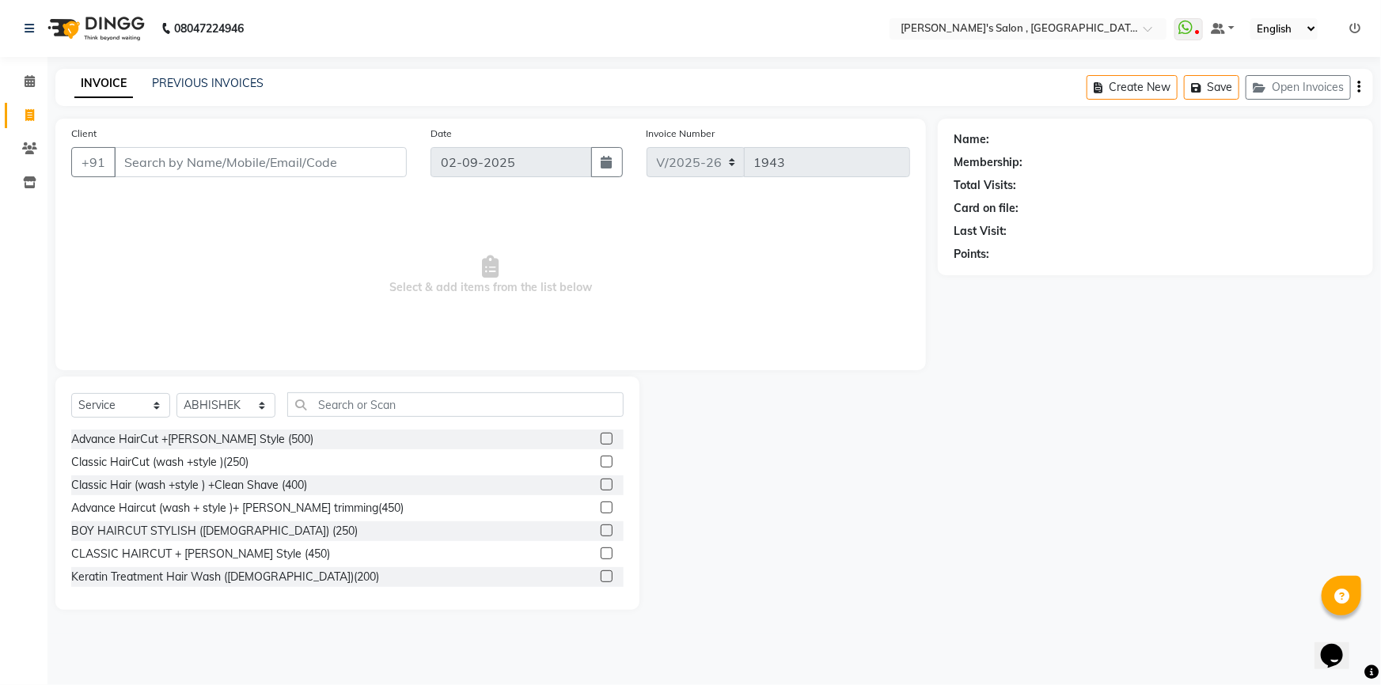
click at [400, 390] on div "Select Service Product Membership Package Voucher Prepaid Gift Card Select Styl…" at bounding box center [347, 493] width 584 height 233
click at [404, 399] on input "text" at bounding box center [455, 405] width 336 height 25
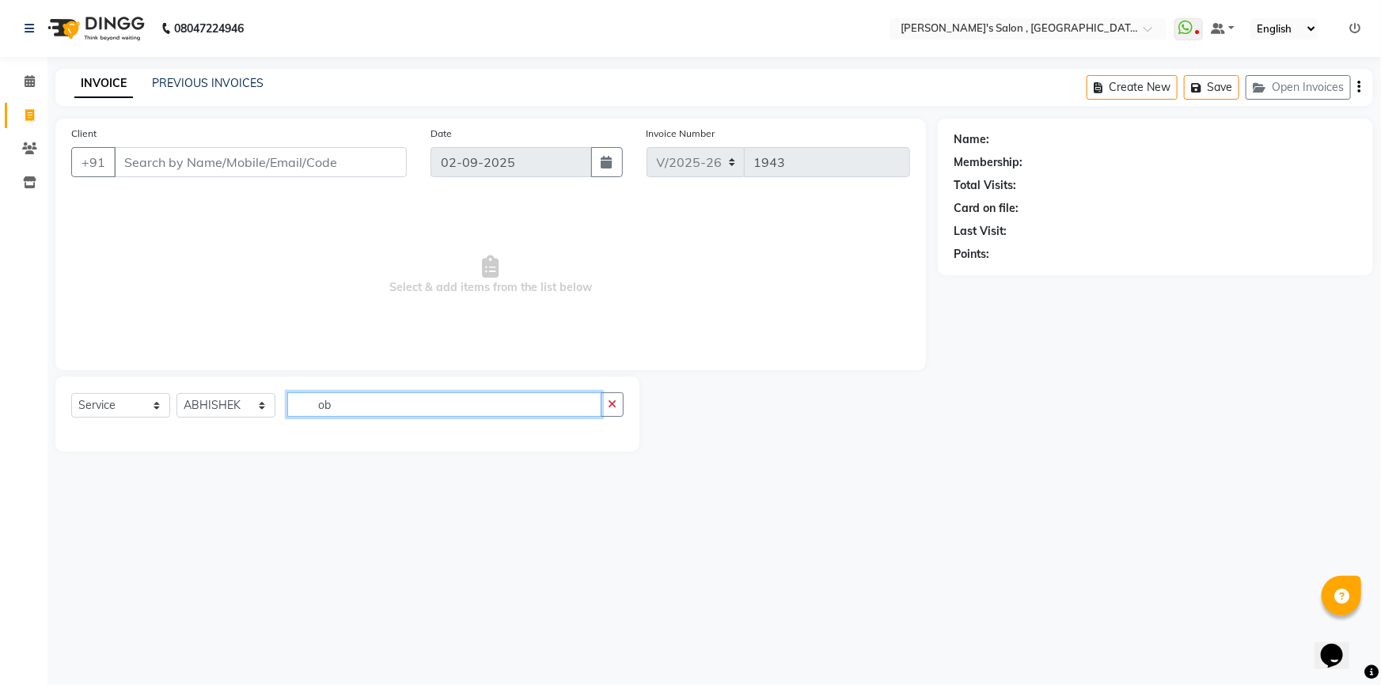
type input "o"
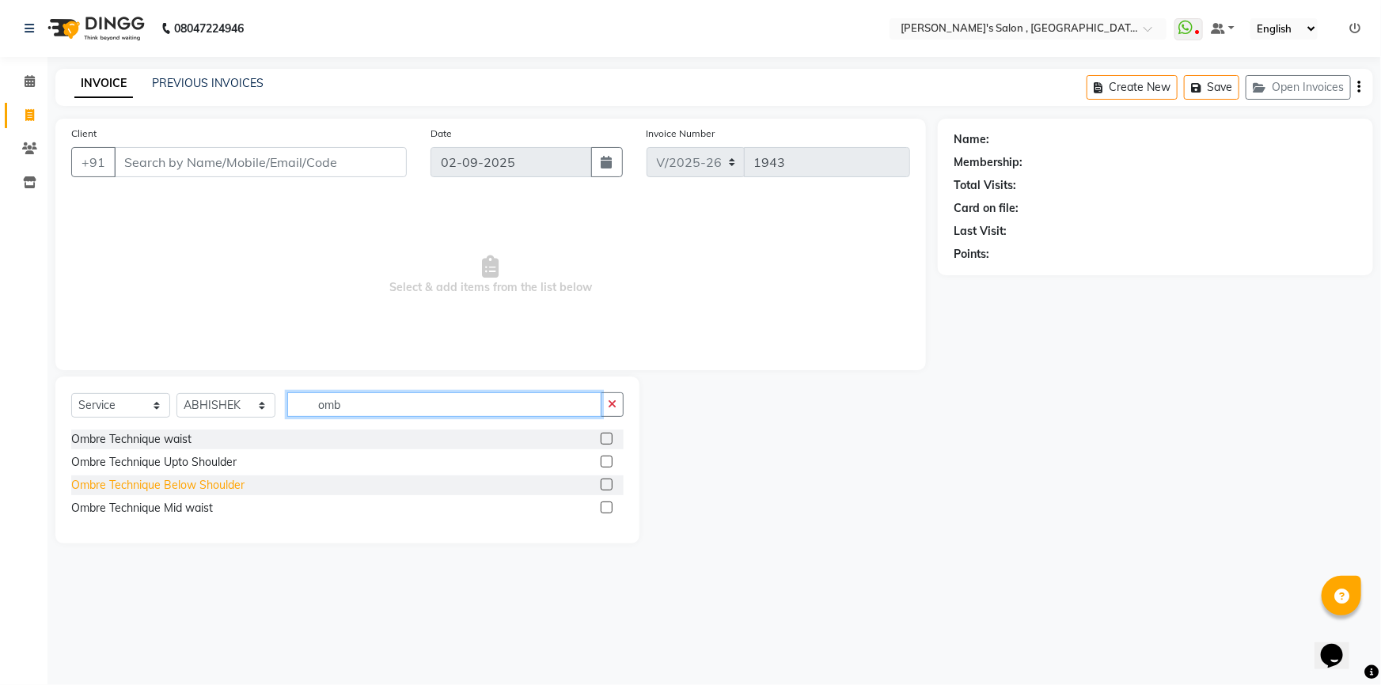
type input "omb"
click at [214, 485] on div "Ombre Technique Below Shoulder" at bounding box center [157, 485] width 173 height 17
checkbox input "false"
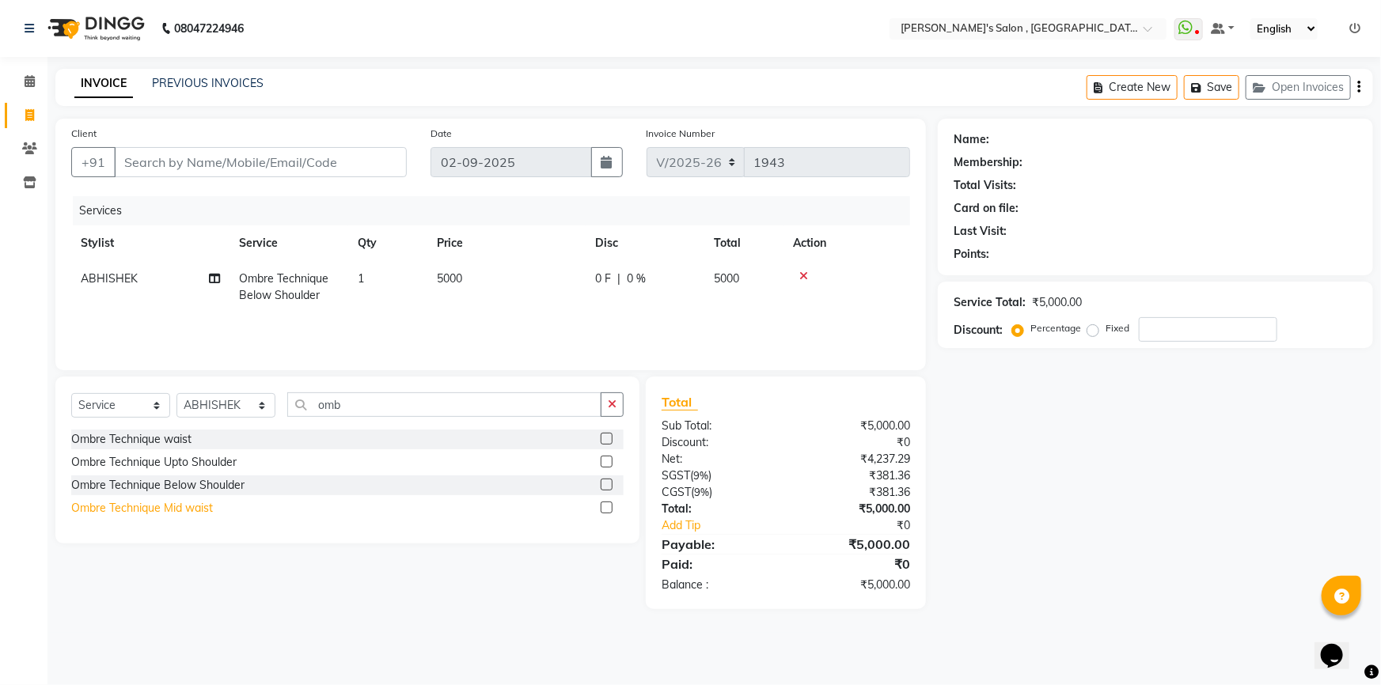
click at [198, 513] on div "Ombre Technique Mid waist" at bounding box center [142, 508] width 142 height 17
checkbox input "false"
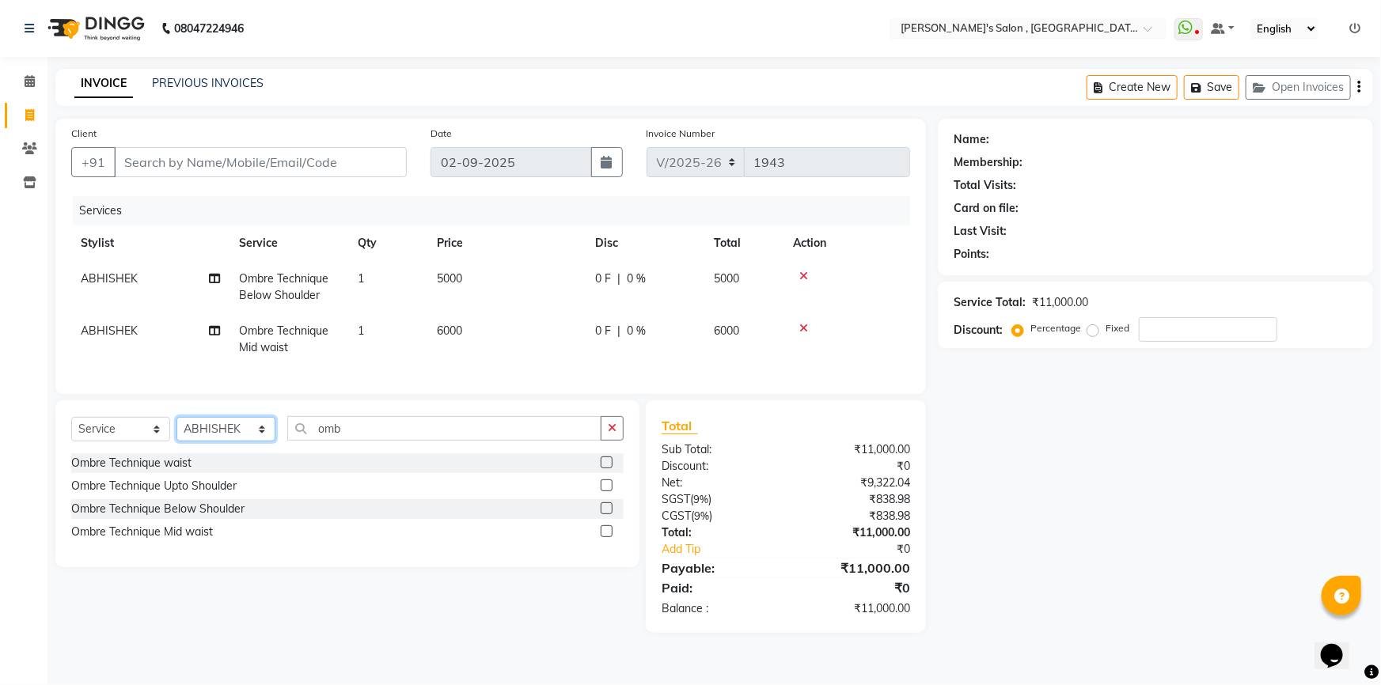
click at [253, 434] on select "Select Stylist ABHISHEK [PERSON_NAME] AKASH SH ARJUN SIR Manager [PERSON_NAME] …" at bounding box center [226, 429] width 99 height 25
click at [365, 195] on div "Client +91 Date [DATE] Invoice Number V/2025 V/[PHONE_NUMBER] Services Stylist …" at bounding box center [490, 256] width 871 height 275
click at [807, 328] on icon at bounding box center [803, 328] width 9 height 11
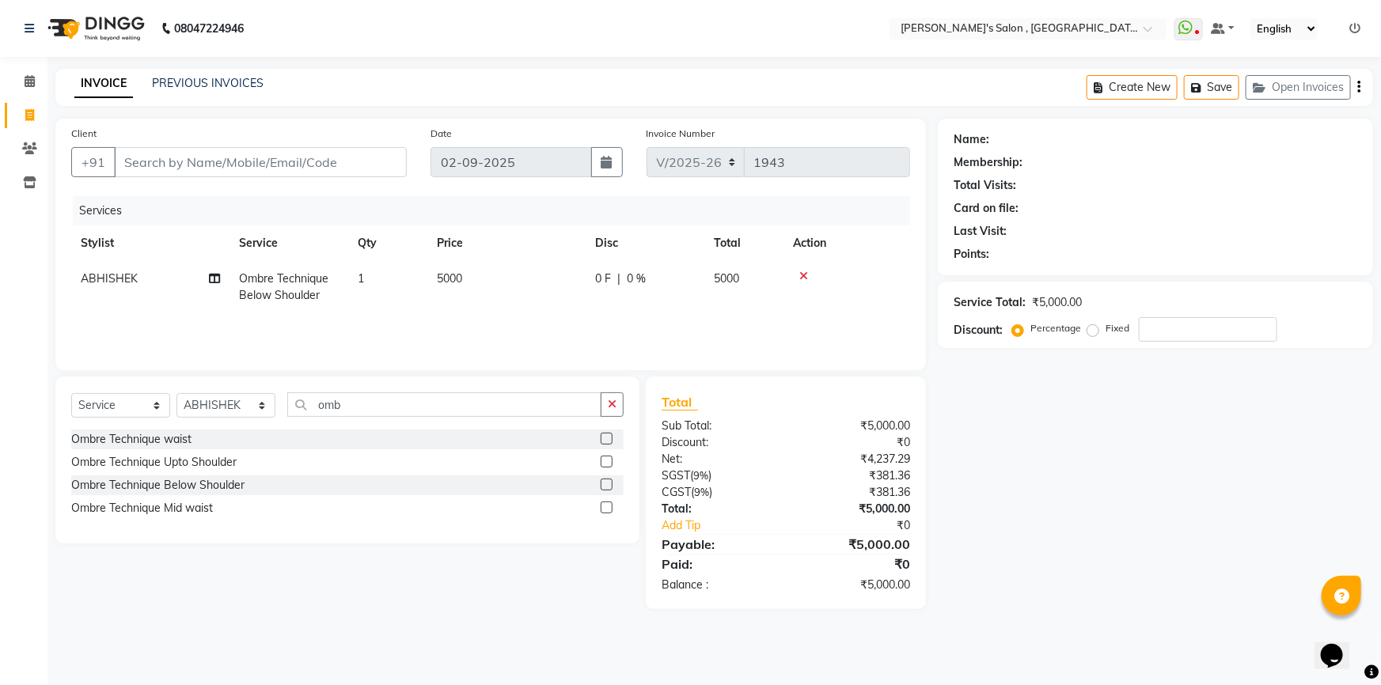
click at [805, 278] on icon at bounding box center [803, 276] width 9 height 11
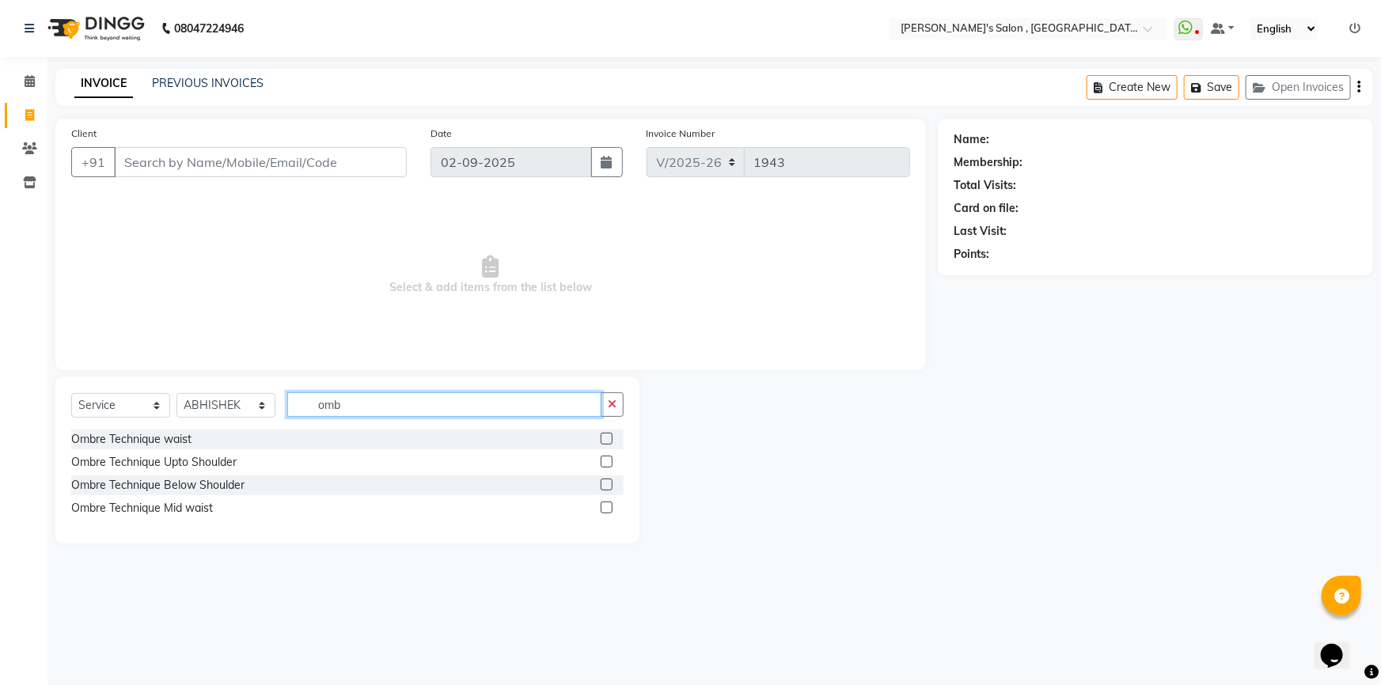
click at [416, 411] on input "omb" at bounding box center [444, 405] width 314 height 25
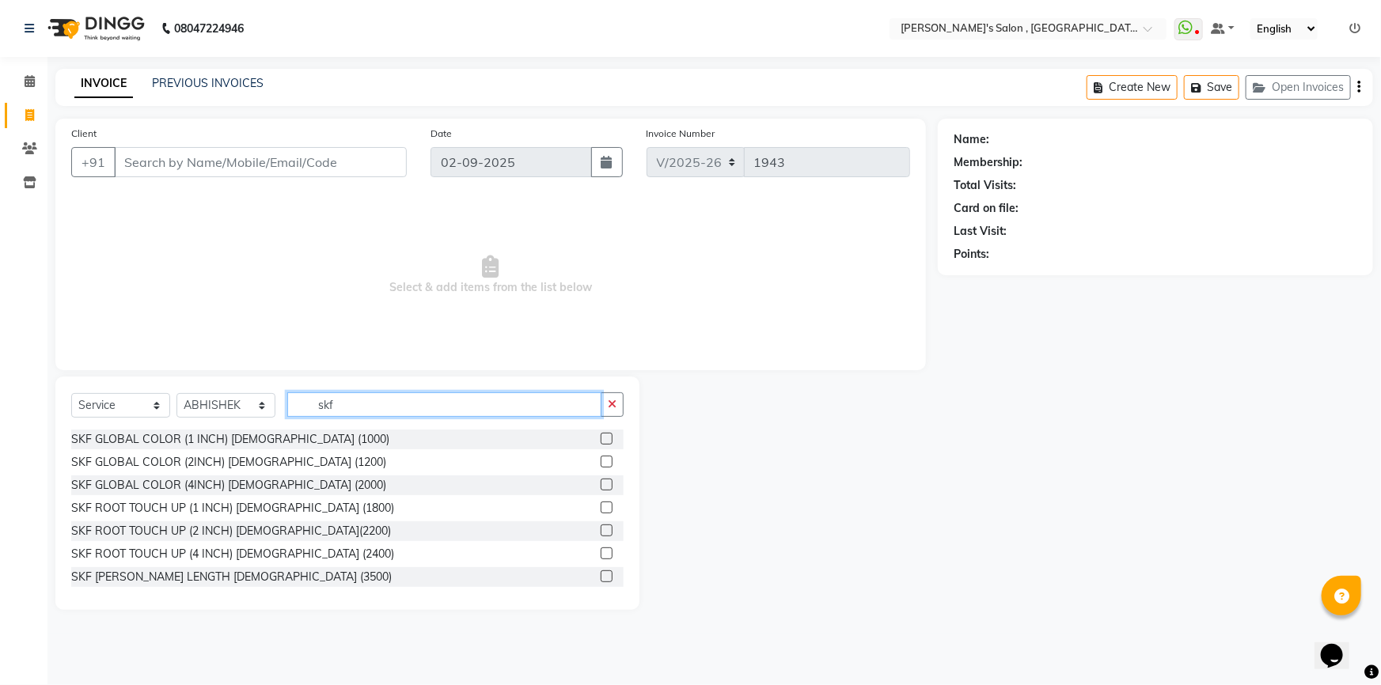
click at [381, 417] on input "skf" at bounding box center [444, 405] width 314 height 25
click at [344, 410] on input "skf" at bounding box center [444, 405] width 314 height 25
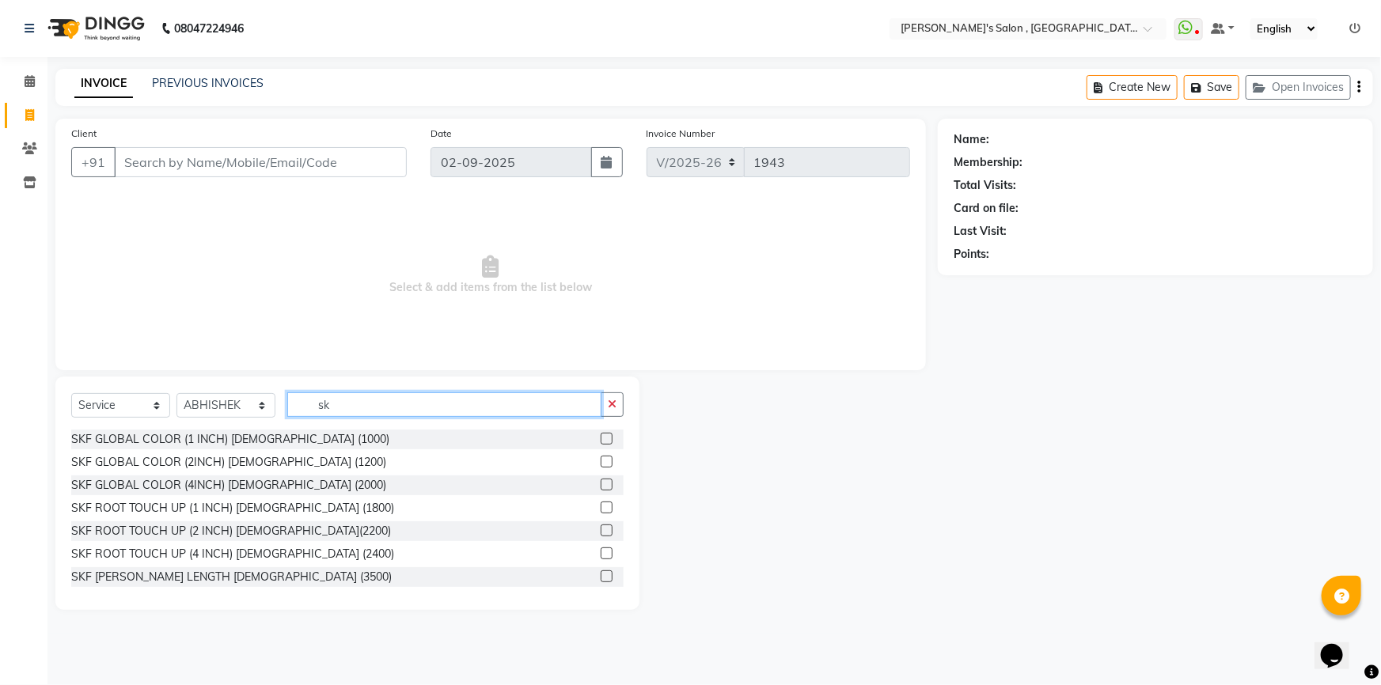
type input "s"
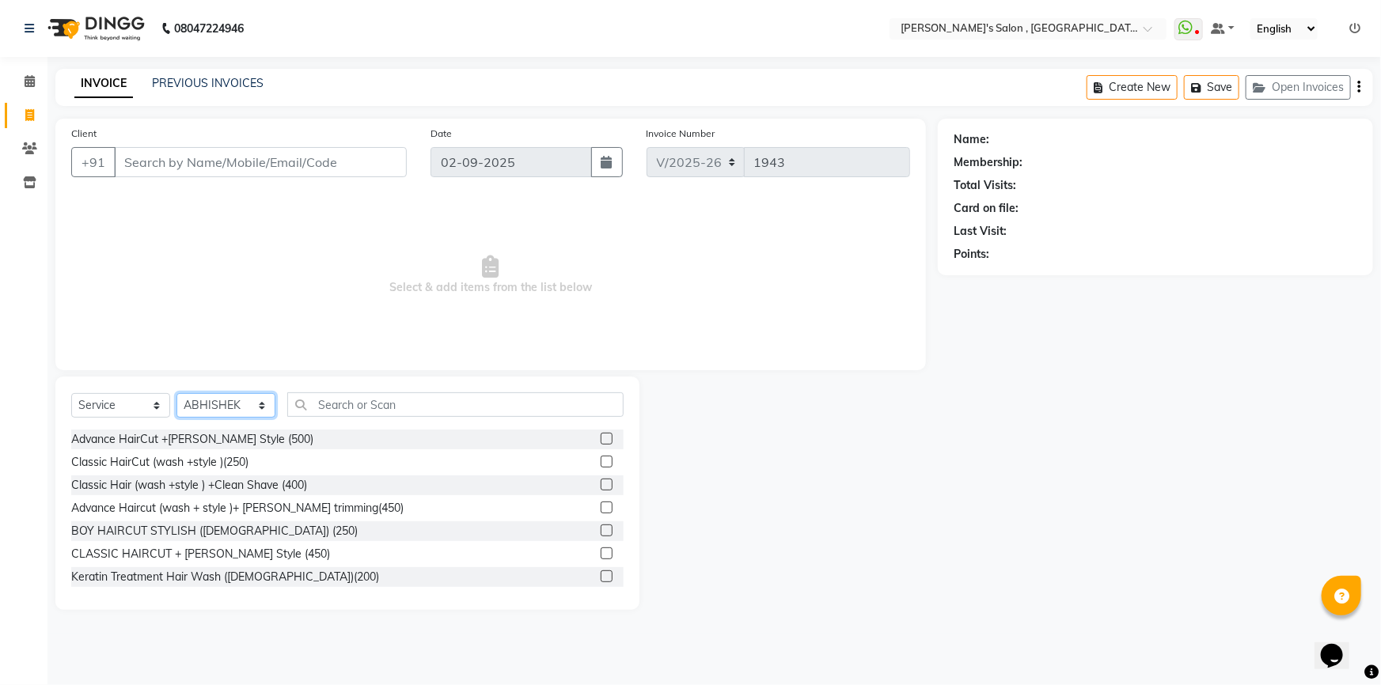
click at [261, 411] on select "Select Stylist ABHISHEK [PERSON_NAME] AKASH SH ARJUN SIR Manager [PERSON_NAME] …" at bounding box center [226, 405] width 99 height 25
select select "64901"
click at [177, 393] on select "Select Stylist ABHISHEK [PERSON_NAME] AKASH SH ARJUN SIR Manager [PERSON_NAME] …" at bounding box center [226, 405] width 99 height 25
click at [400, 411] on input "text" at bounding box center [455, 405] width 336 height 25
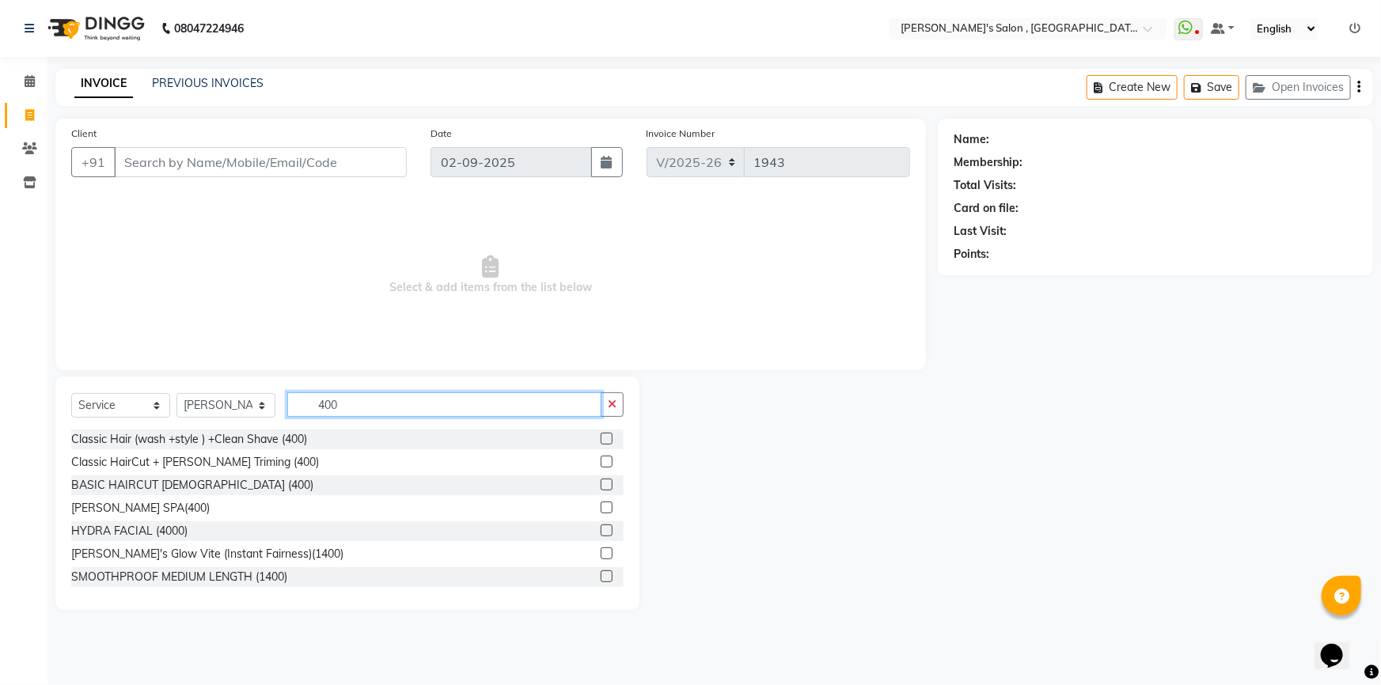
type input "400"
click at [601, 487] on label at bounding box center [607, 485] width 12 height 12
click at [601, 487] on input "checkbox" at bounding box center [606, 485] width 10 height 10
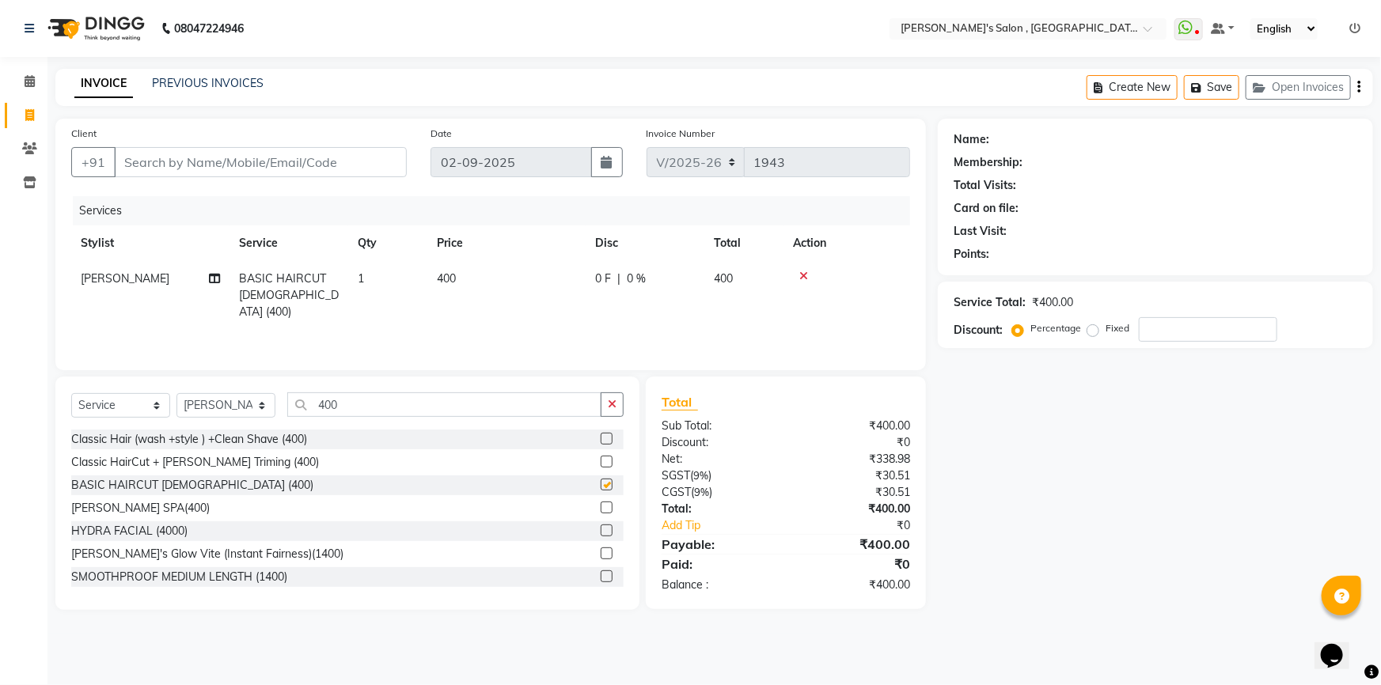
checkbox input "false"
click at [467, 274] on td "400" at bounding box center [506, 295] width 158 height 69
select select "64901"
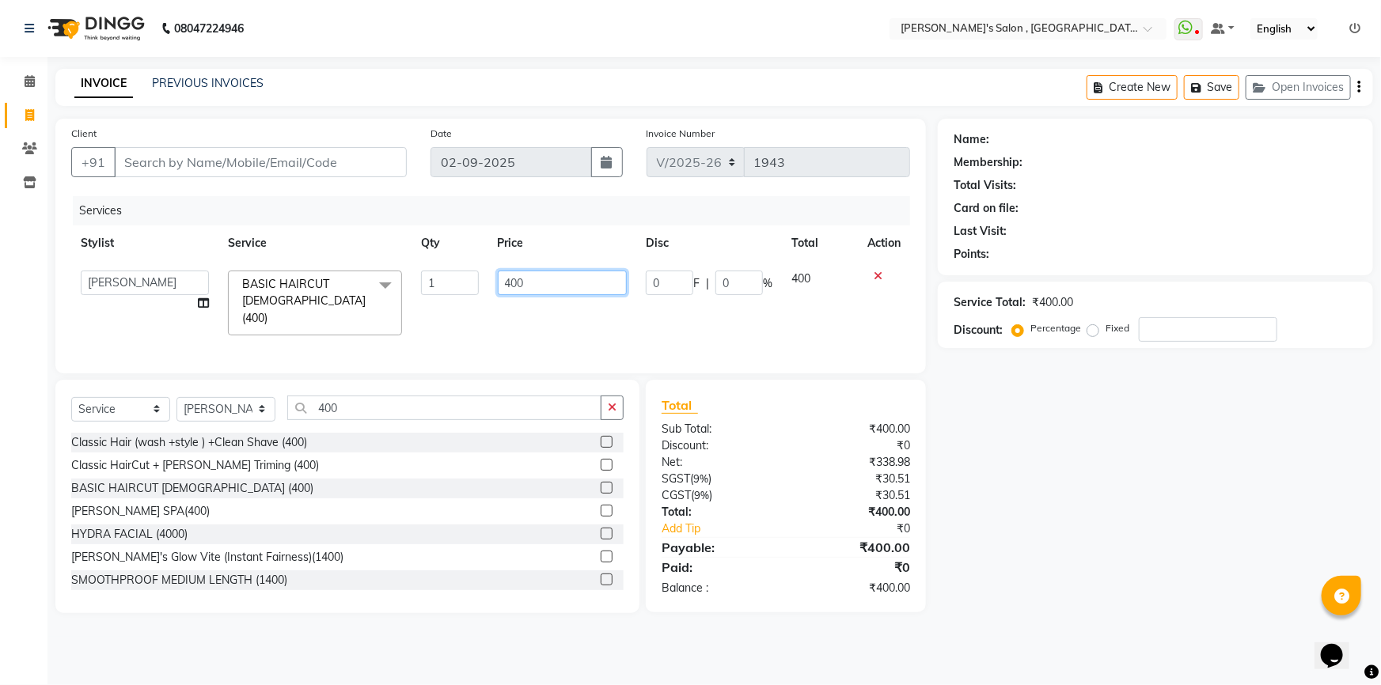
click at [525, 282] on input "400" at bounding box center [563, 283] width 130 height 25
type input "4"
type input "350"
click at [368, 151] on input "Client" at bounding box center [260, 162] width 293 height 30
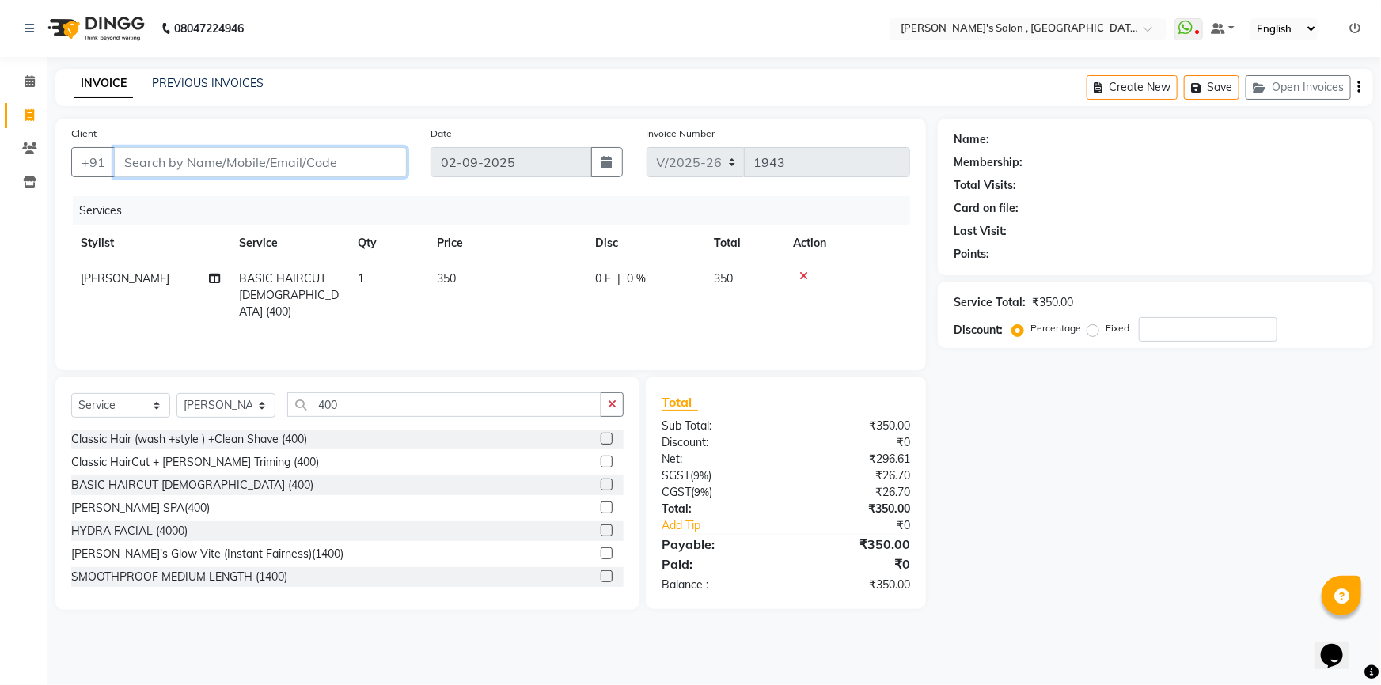
type input "9"
type input "0"
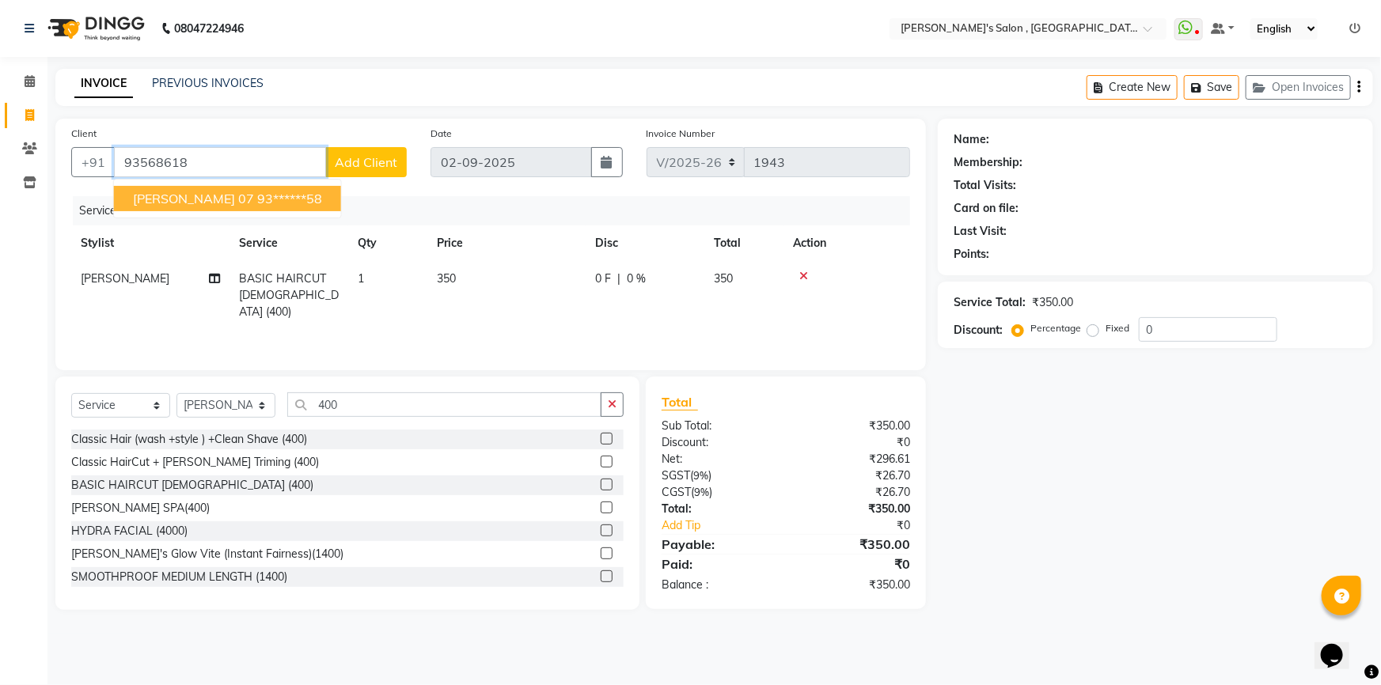
click at [285, 213] on ngb-typeahead-window "[PERSON_NAME] 07 93******58" at bounding box center [227, 199] width 229 height 40
click at [288, 201] on ngb-highlight "93******58" at bounding box center [289, 199] width 65 height 16
type input "93******58"
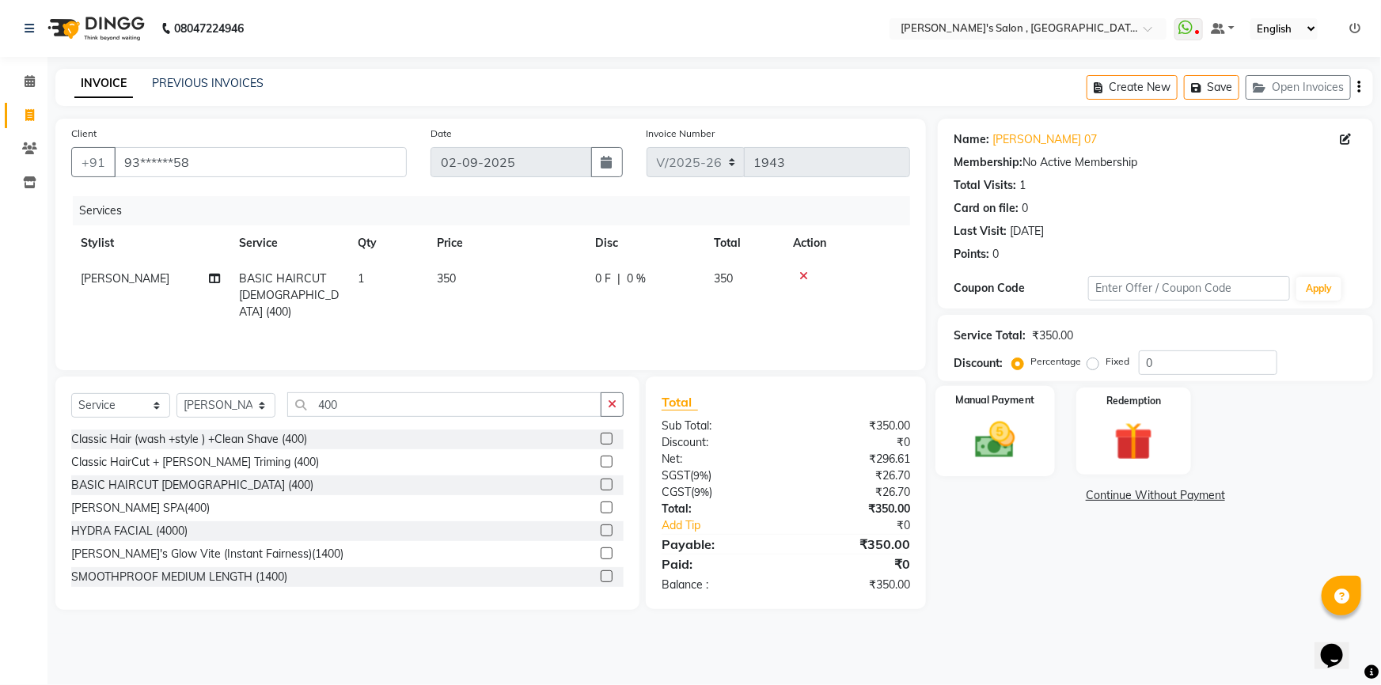
click at [986, 423] on img at bounding box center [995, 440] width 65 height 46
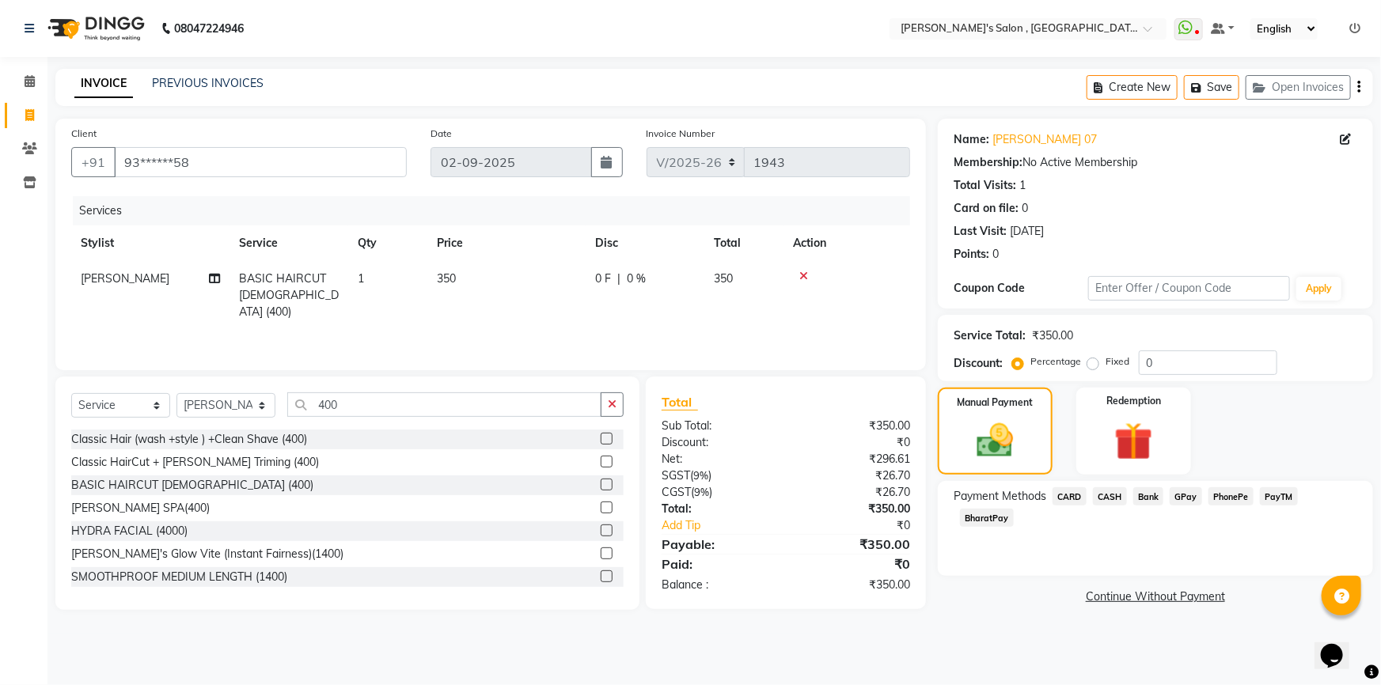
click at [1114, 499] on span "CASH" at bounding box center [1110, 497] width 34 height 18
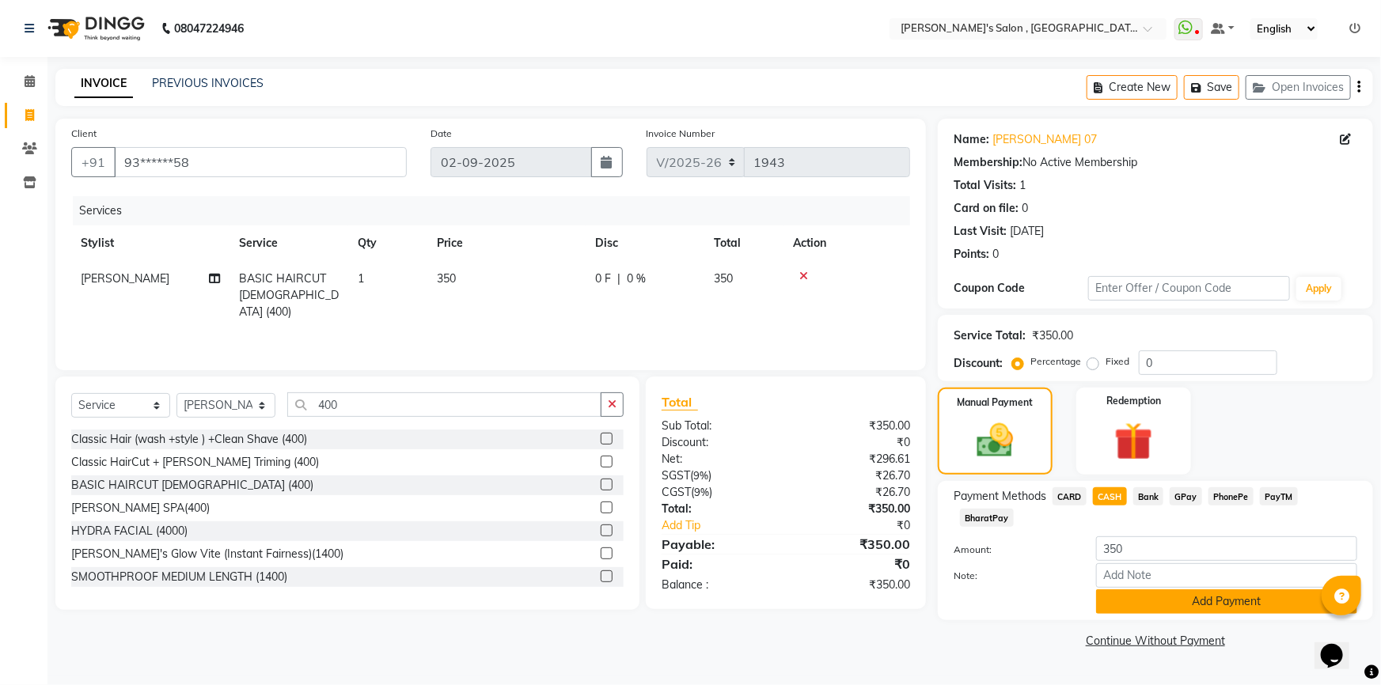
click at [1141, 590] on button "Add Payment" at bounding box center [1226, 602] width 261 height 25
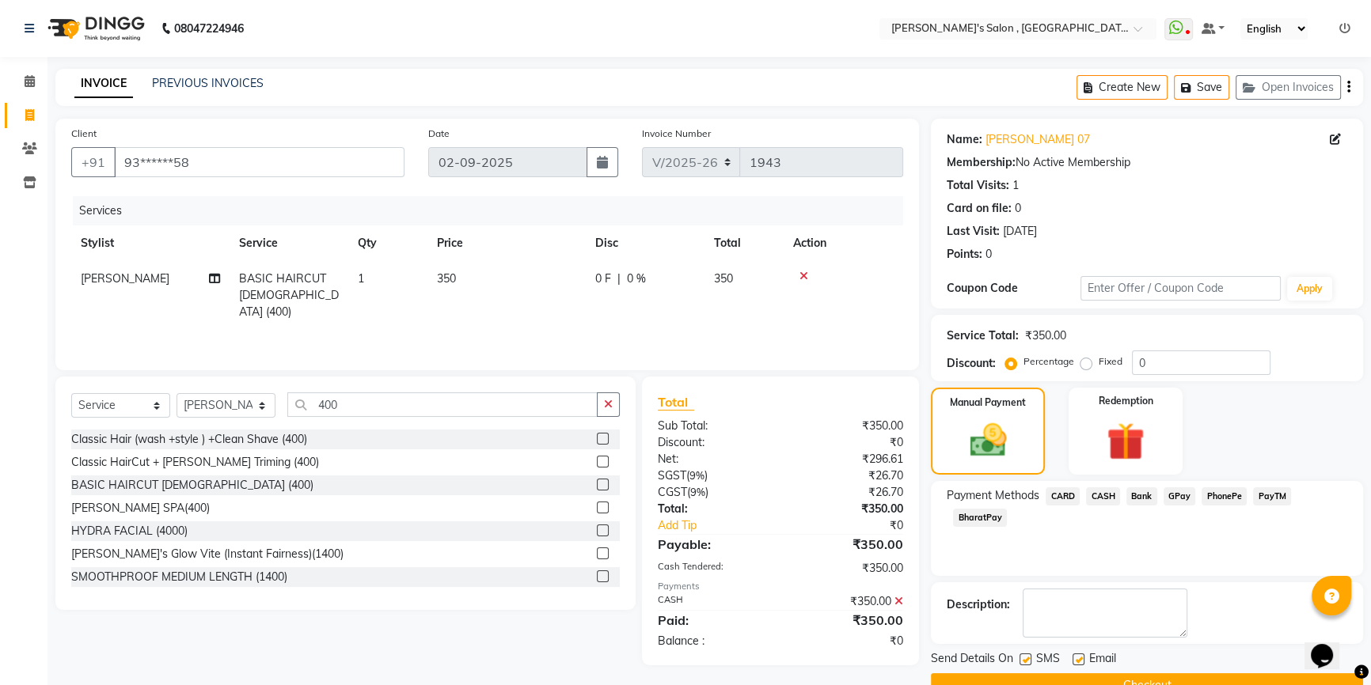
scroll to position [35, 0]
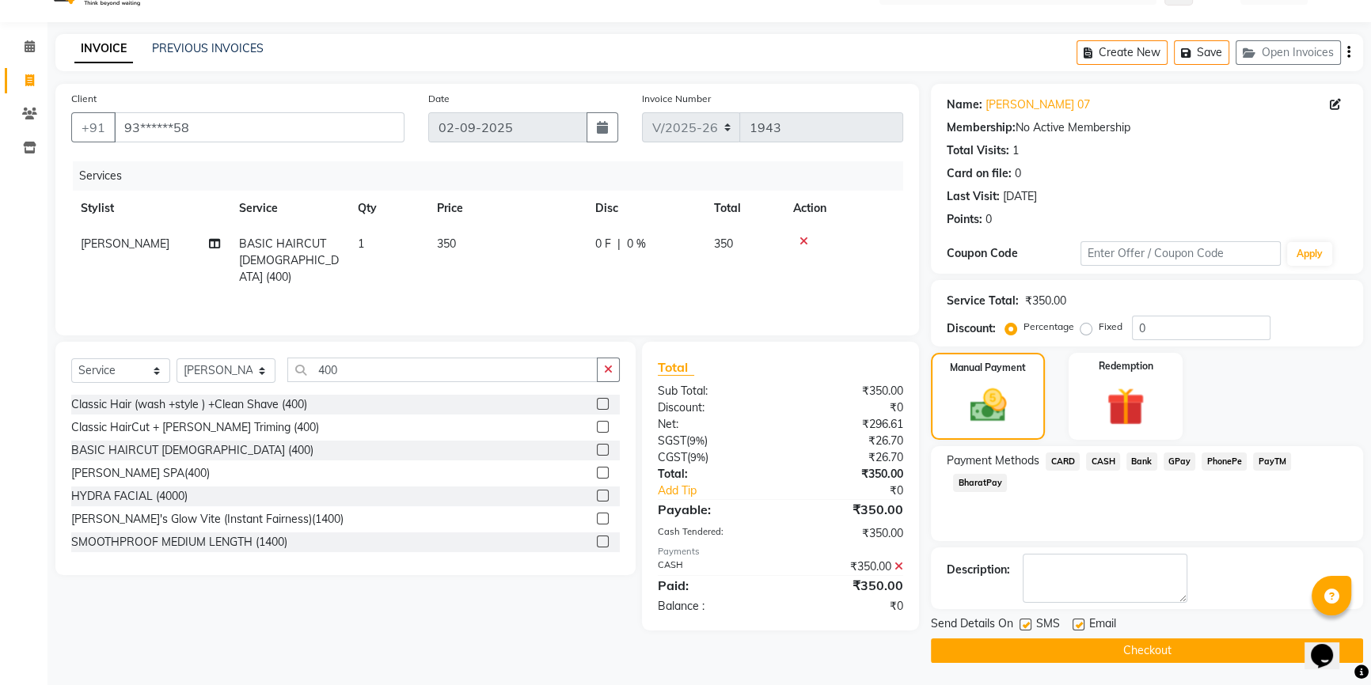
click at [1020, 650] on button "Checkout" at bounding box center [1147, 651] width 432 height 25
